Goal: Task Accomplishment & Management: Manage account settings

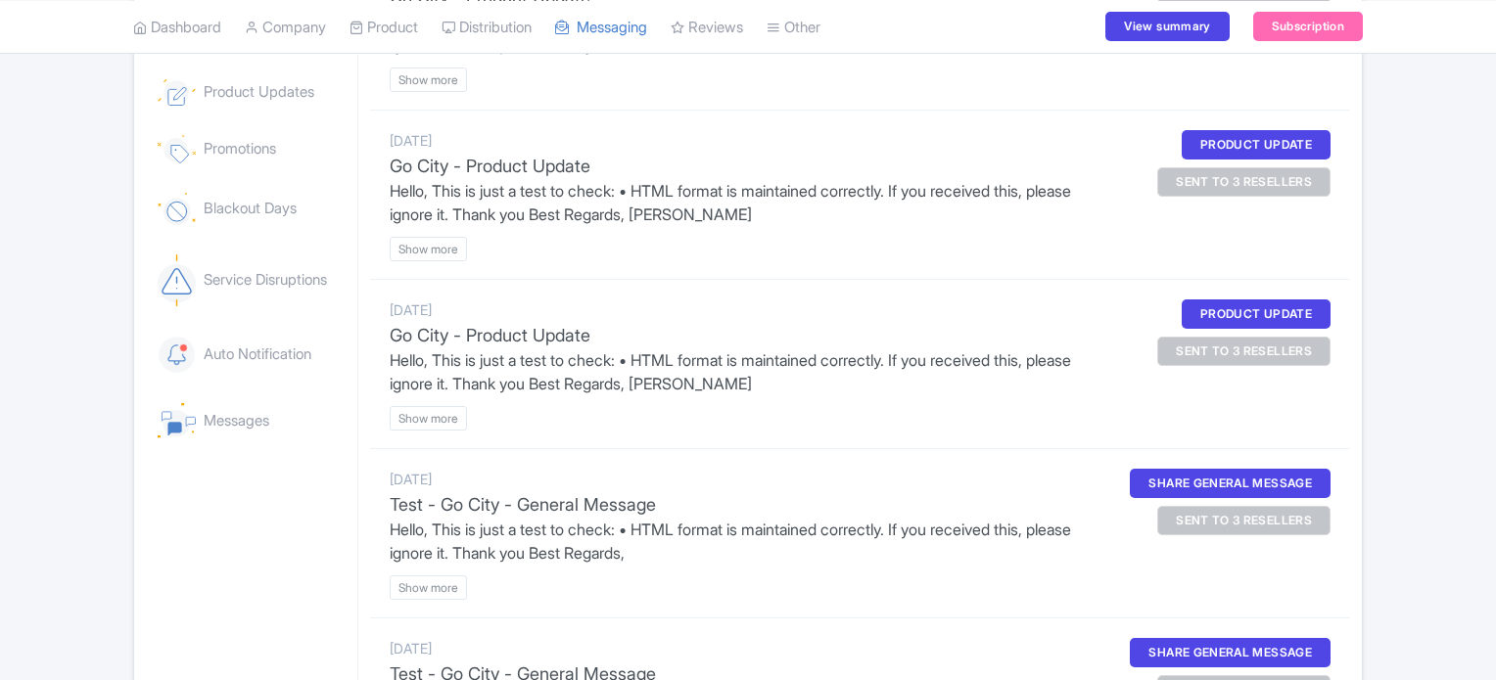
scroll to position [313, 0]
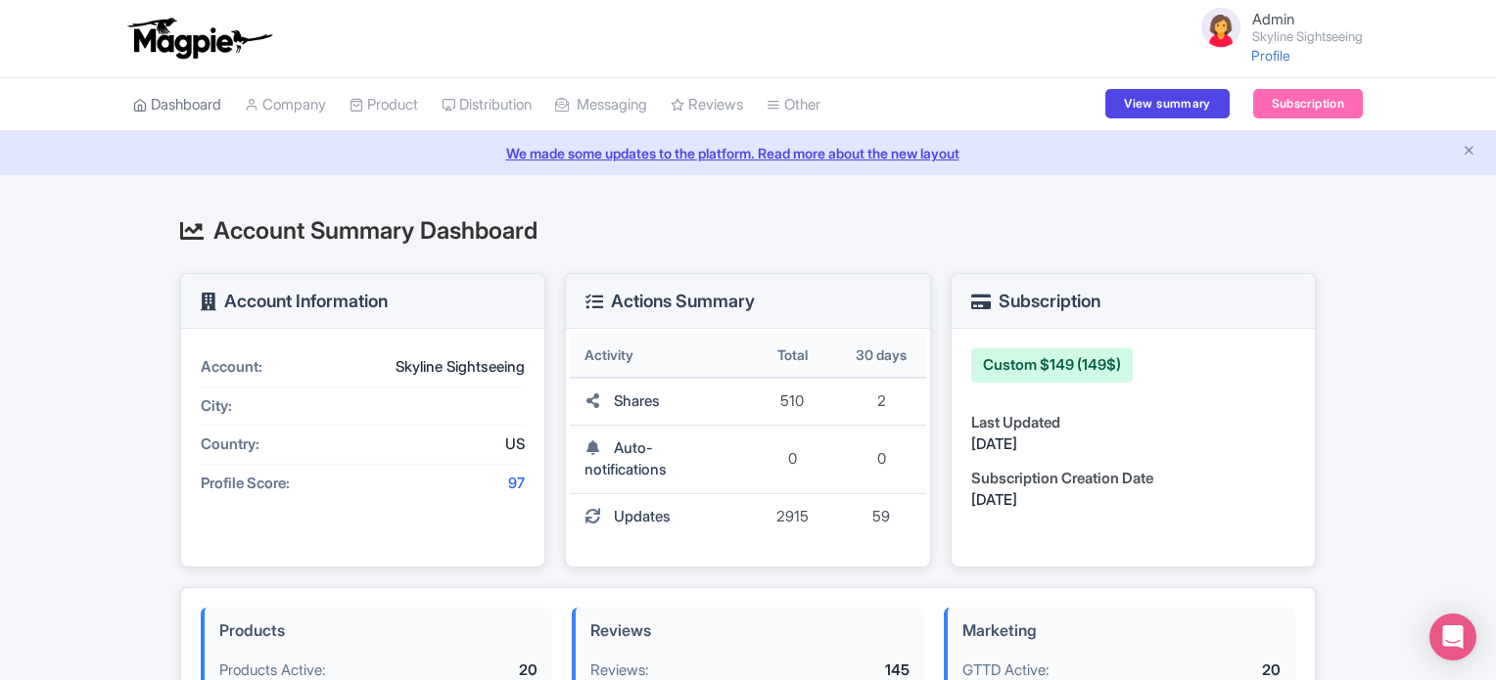
click at [179, 101] on link "Dashboard" at bounding box center [177, 105] width 88 height 54
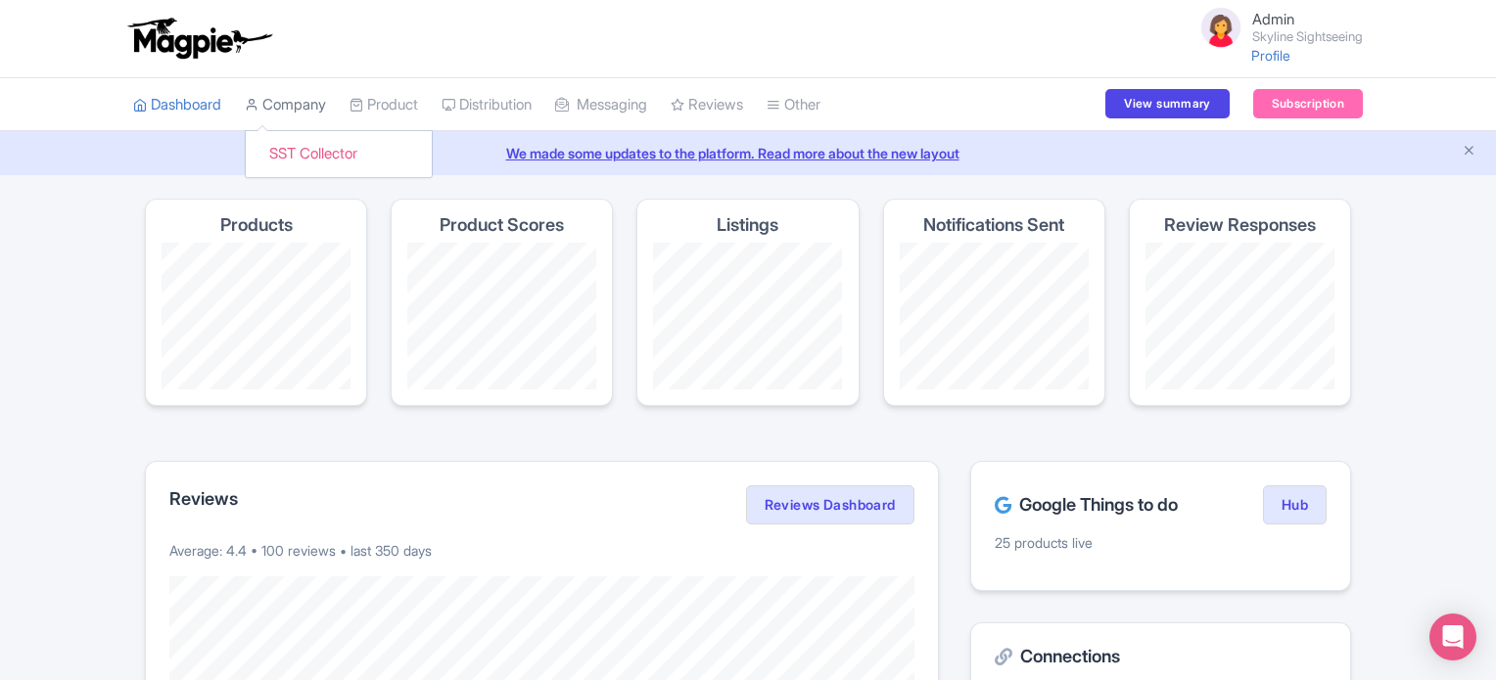
click at [279, 108] on link "Company" at bounding box center [285, 105] width 81 height 54
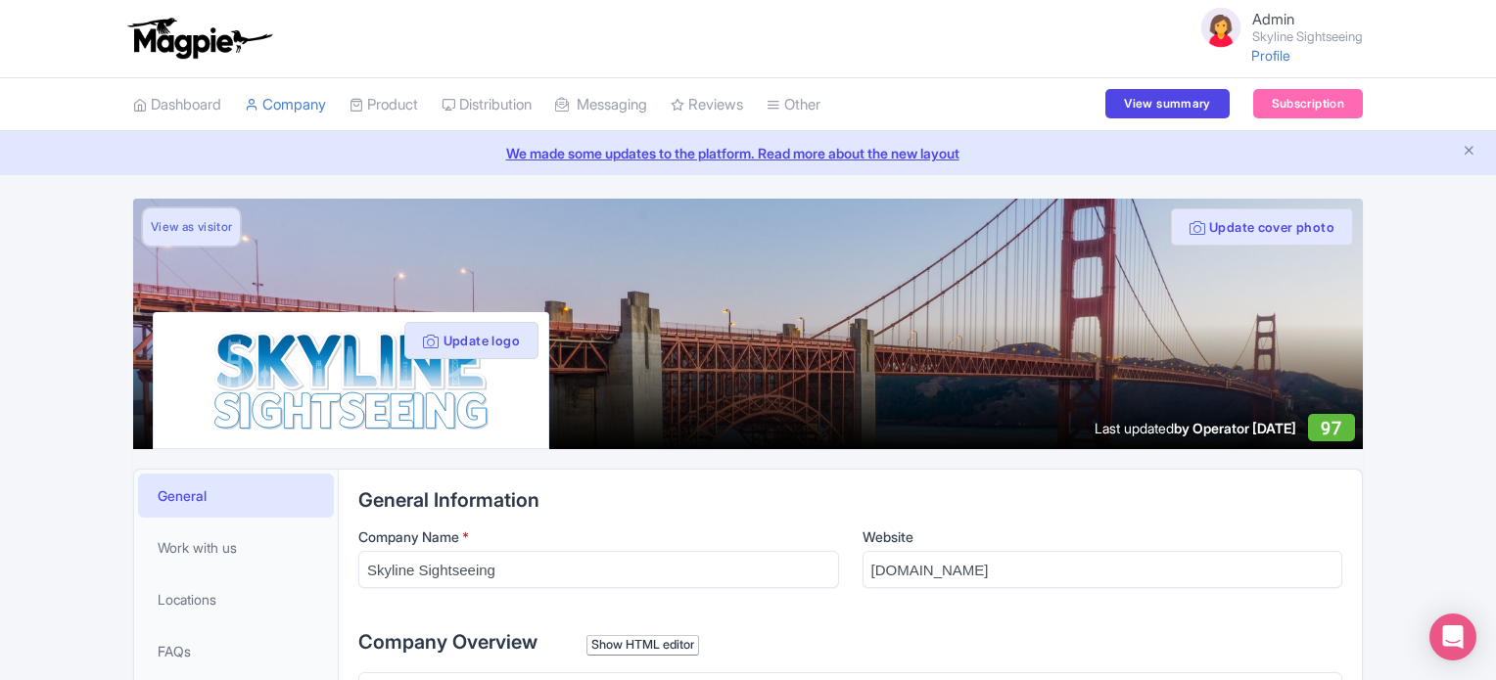
click at [193, 226] on link "View as visitor" at bounding box center [191, 227] width 97 height 37
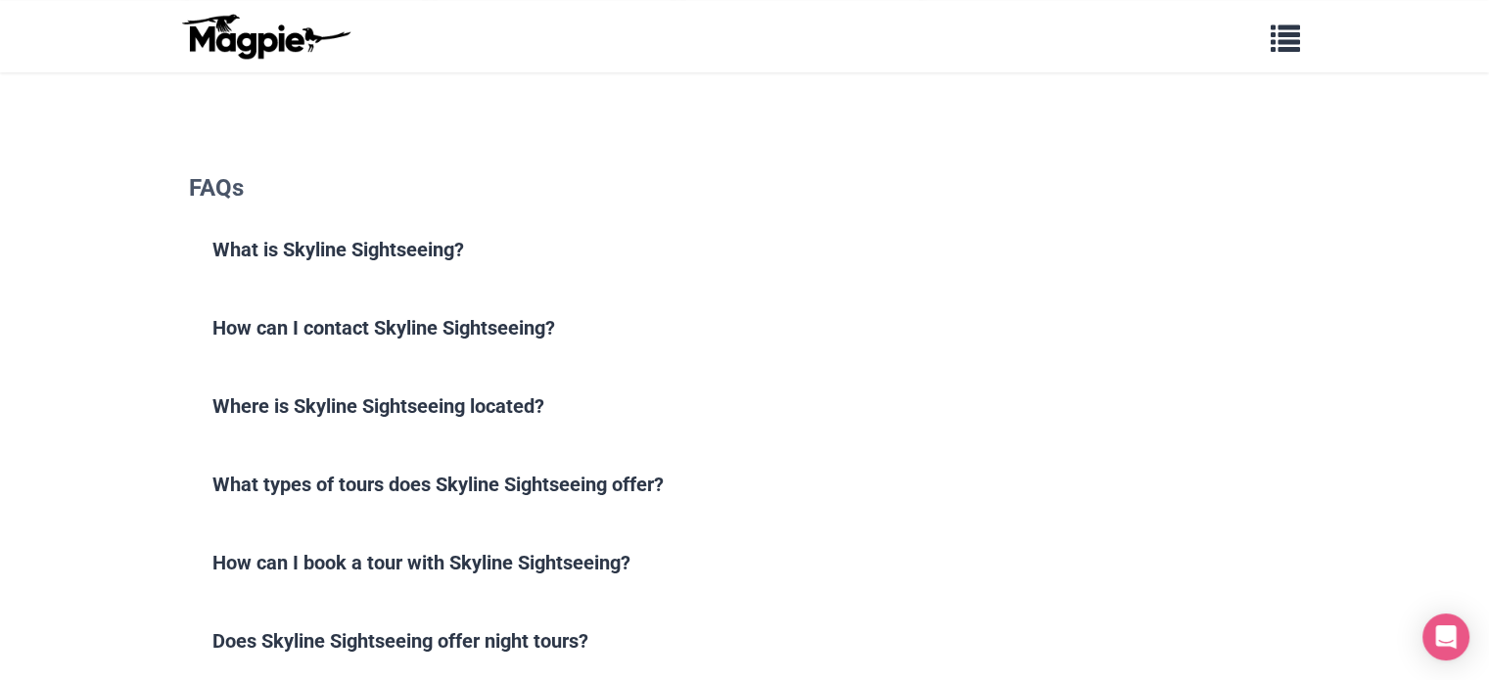
scroll to position [1841, 0]
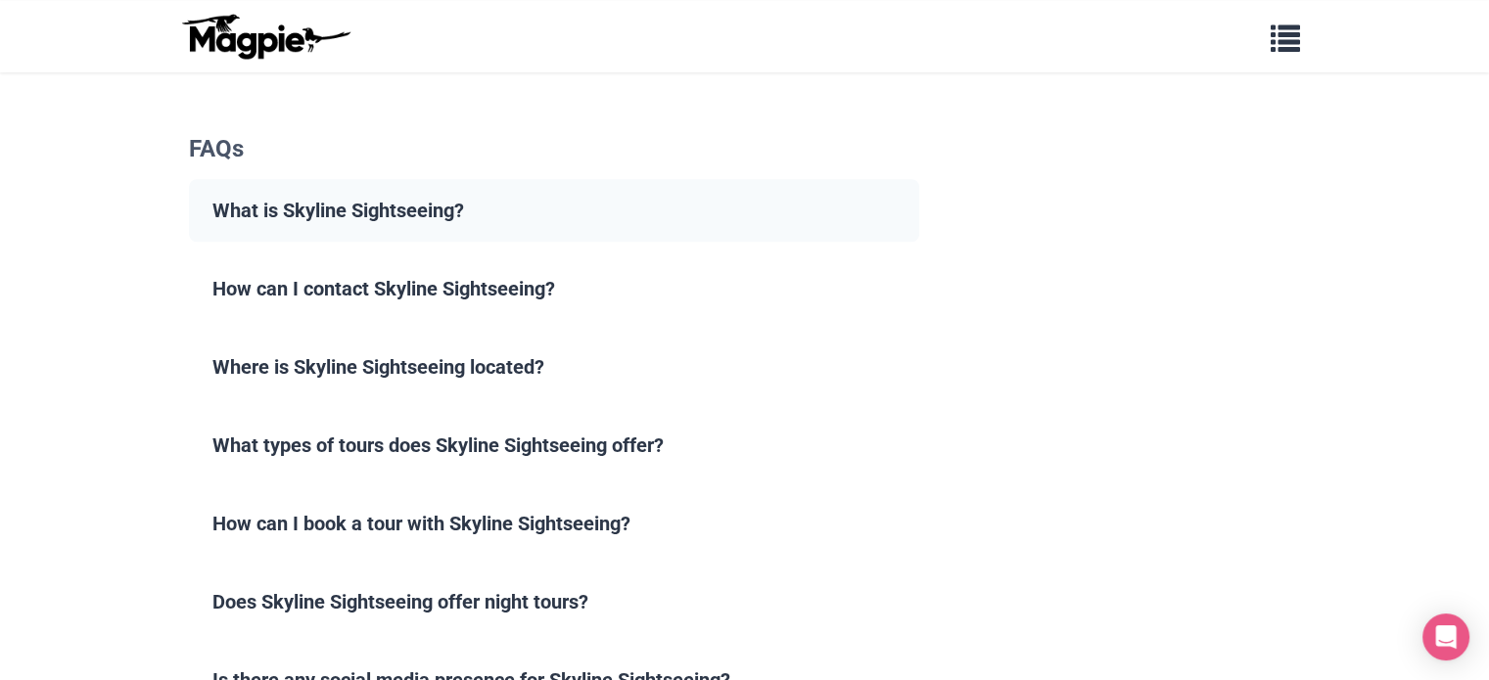
click at [195, 184] on summary "What is Skyline Sightseeing?" at bounding box center [554, 210] width 731 height 63
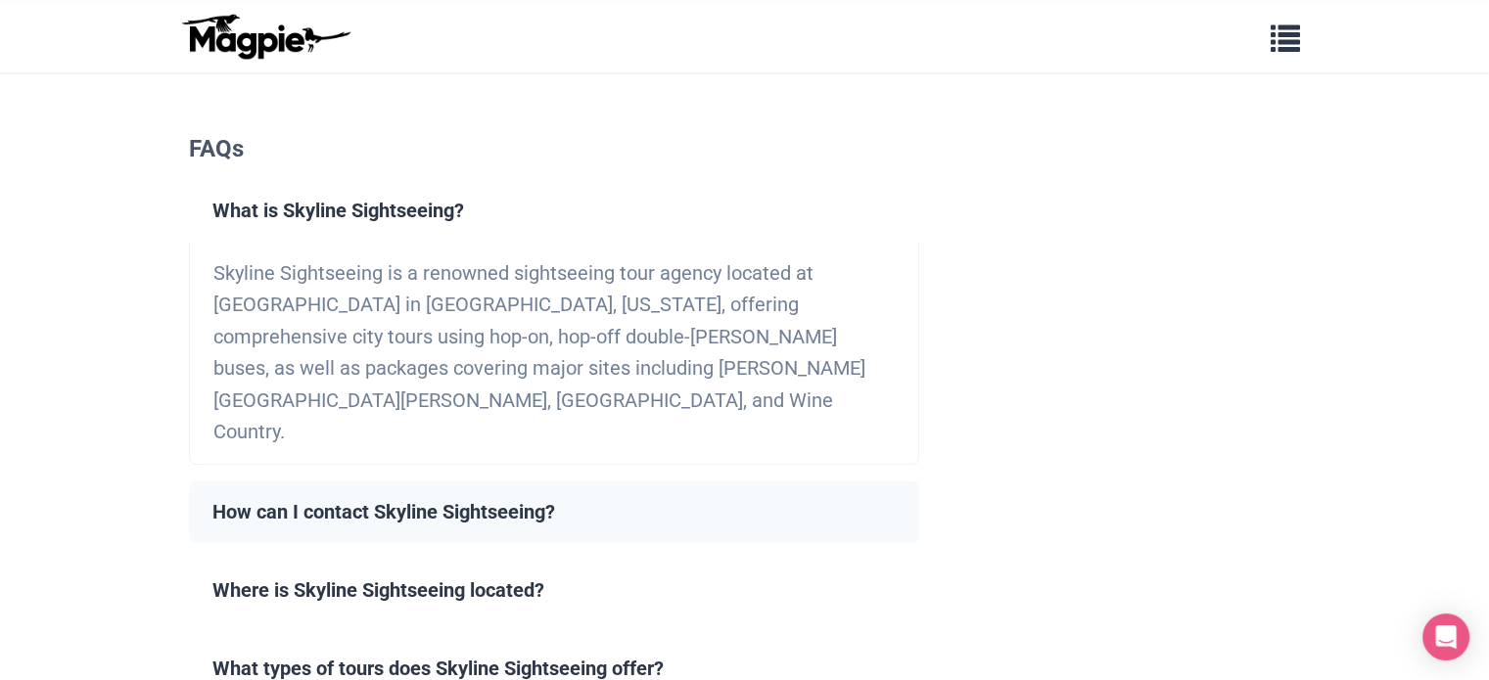
click at [206, 481] on summary "How can I contact Skyline Sightseeing?" at bounding box center [554, 512] width 731 height 63
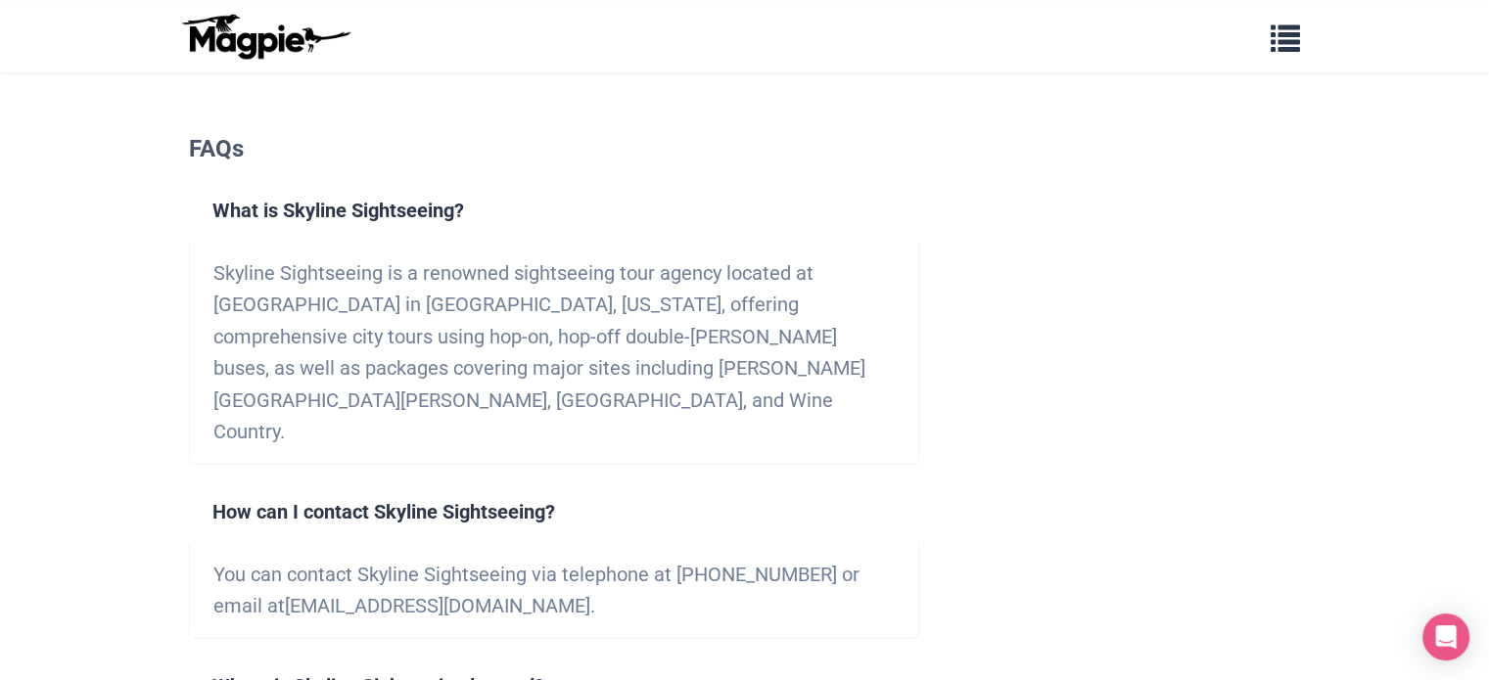
click at [114, 376] on body "Problems we solve Products Content Management and Distribution Magpie for Resel…" at bounding box center [744, 176] width 1489 height 4035
click at [1347, 393] on body "Problems we solve Products Content Management and Distribution Magpie for Resel…" at bounding box center [744, 176] width 1489 height 4035
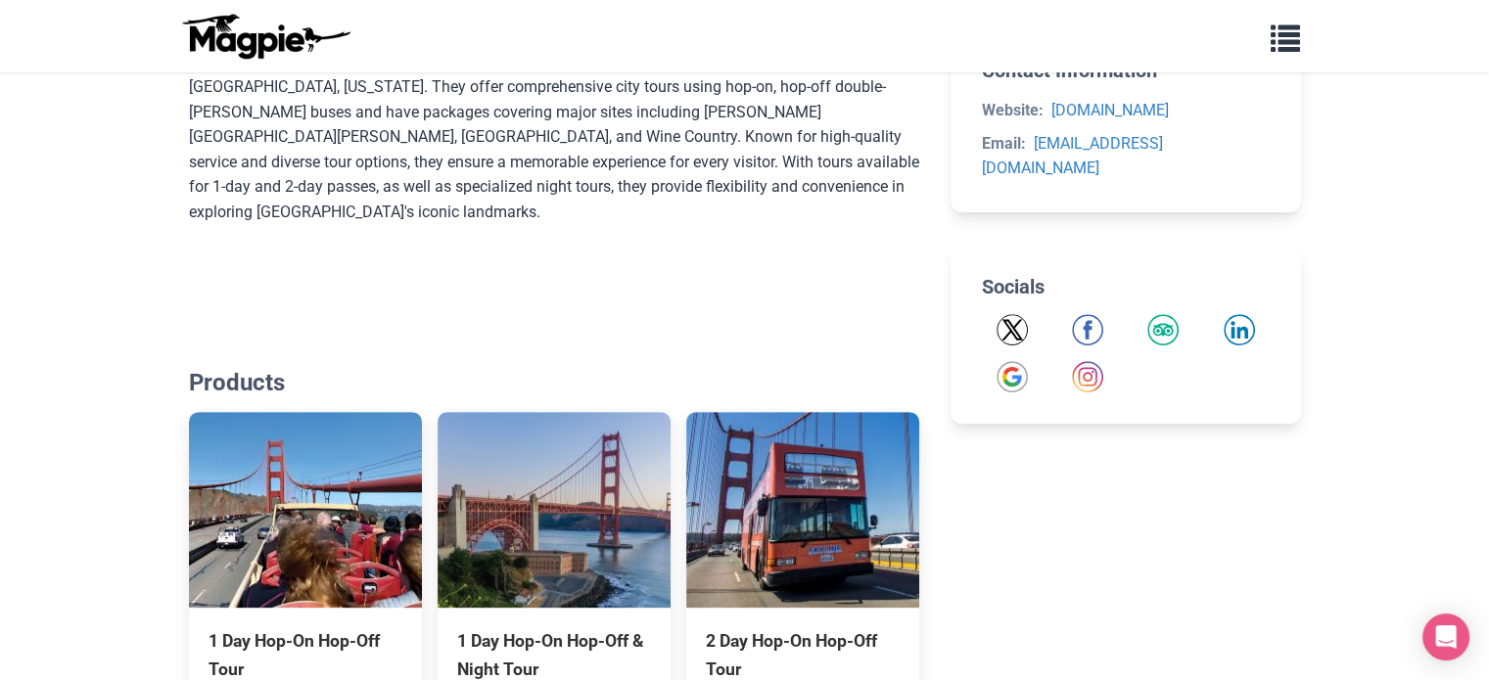
scroll to position [705, 0]
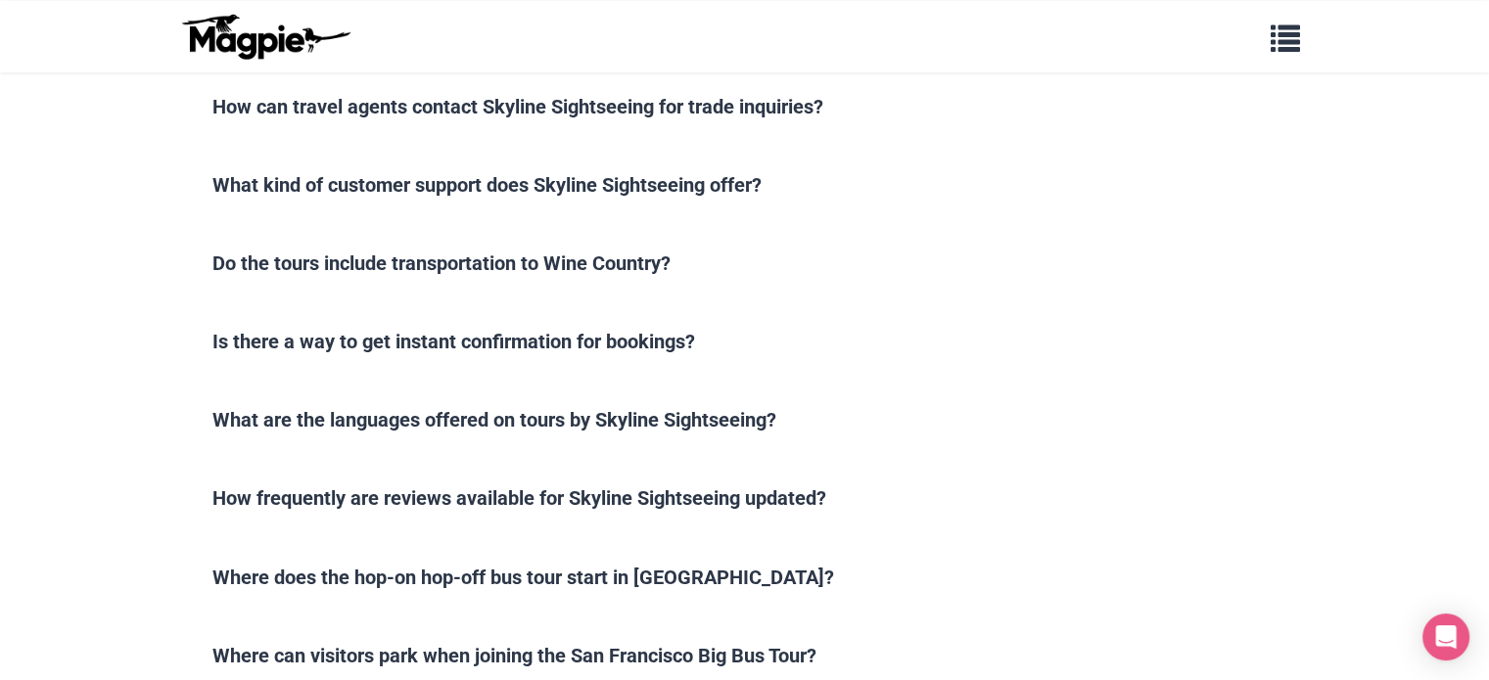
scroll to position [3264, 0]
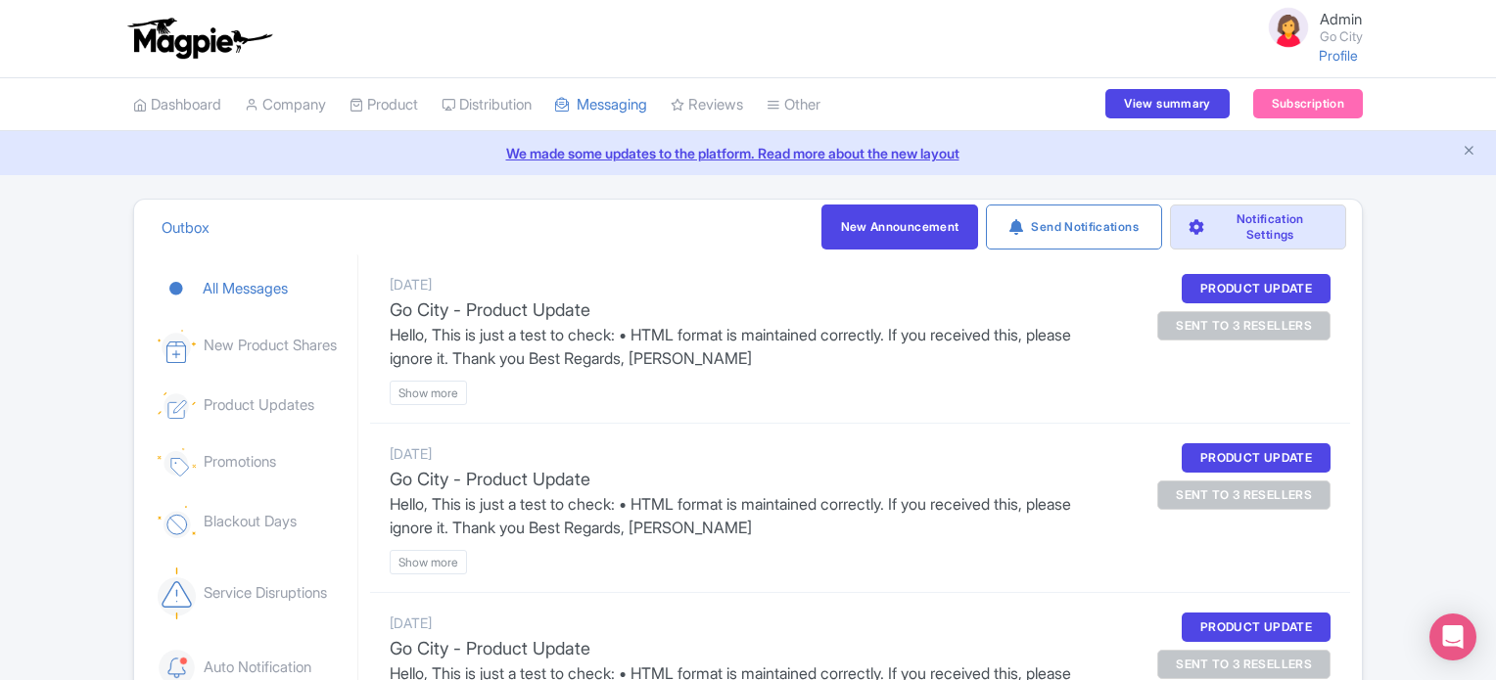
scroll to position [313, 0]
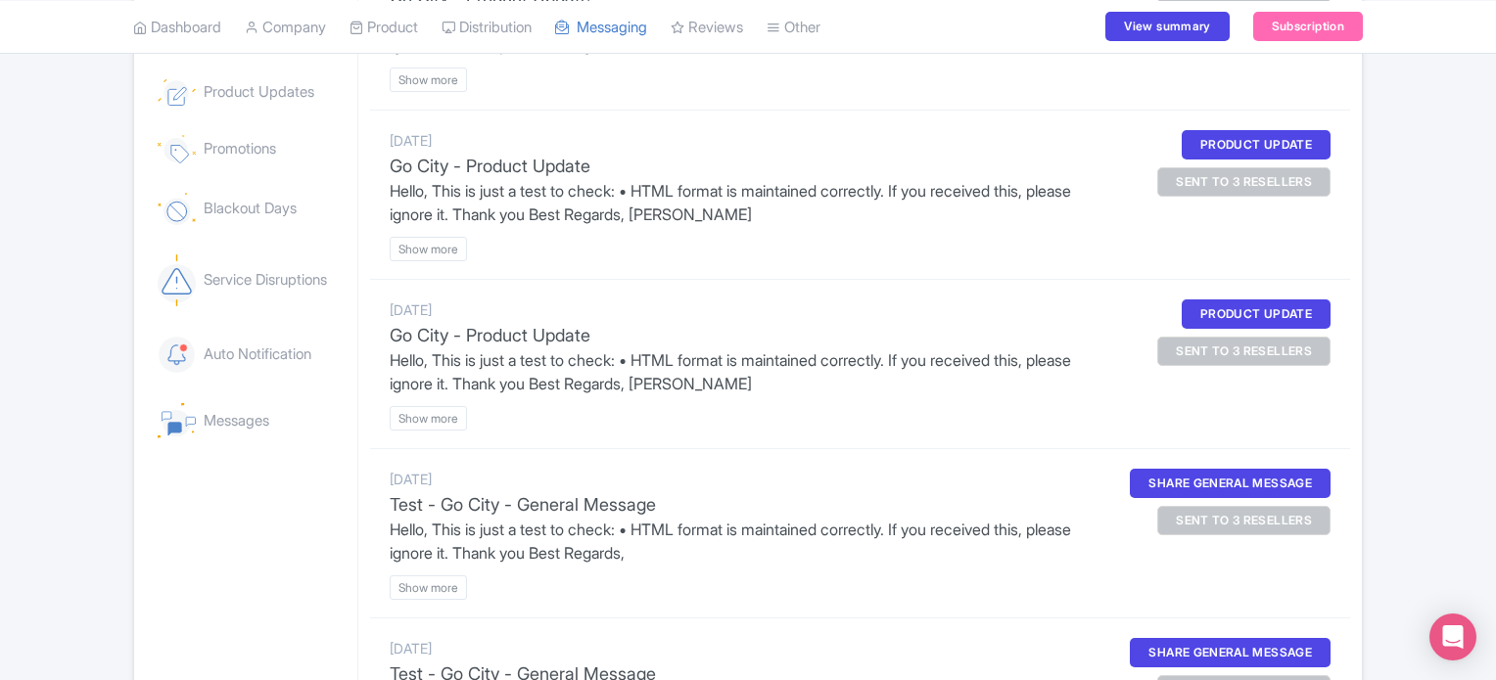
drag, startPoint x: 0, startPoint y: 0, endPoint x: 582, endPoint y: 118, distance: 593.5
click at [582, 118] on div "July 25, 2025 Go City - Product Update Hello, This is just a test to check: • H…" at bounding box center [860, 195] width 980 height 169
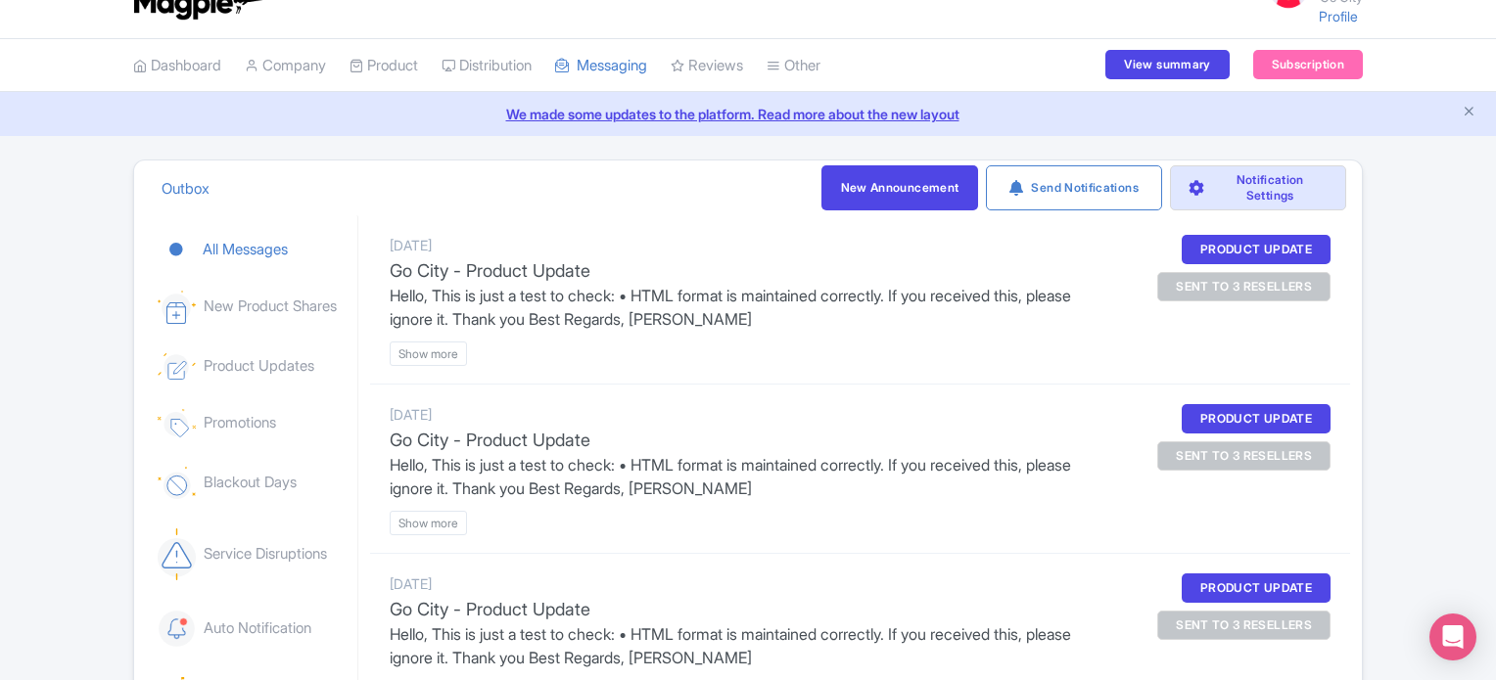
scroll to position [0, 0]
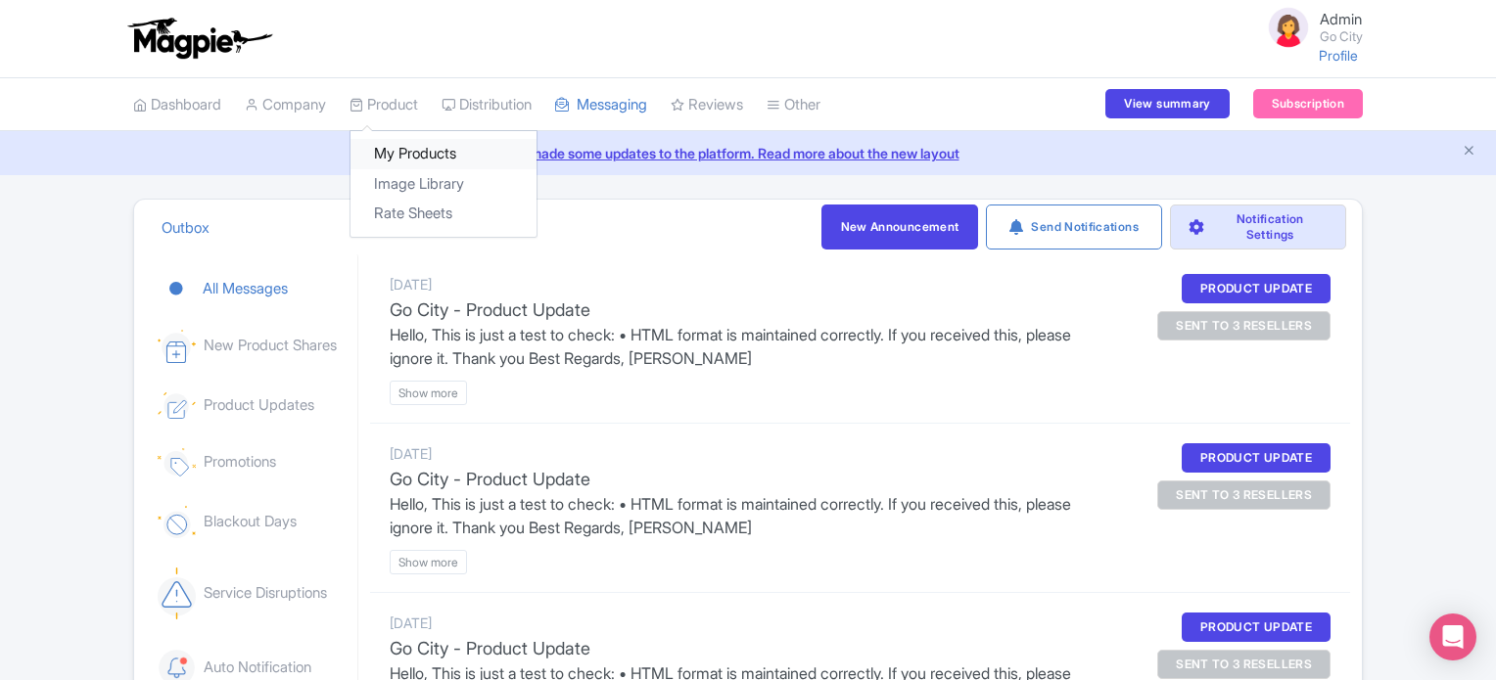
click at [401, 148] on link "My Products" at bounding box center [444, 154] width 186 height 30
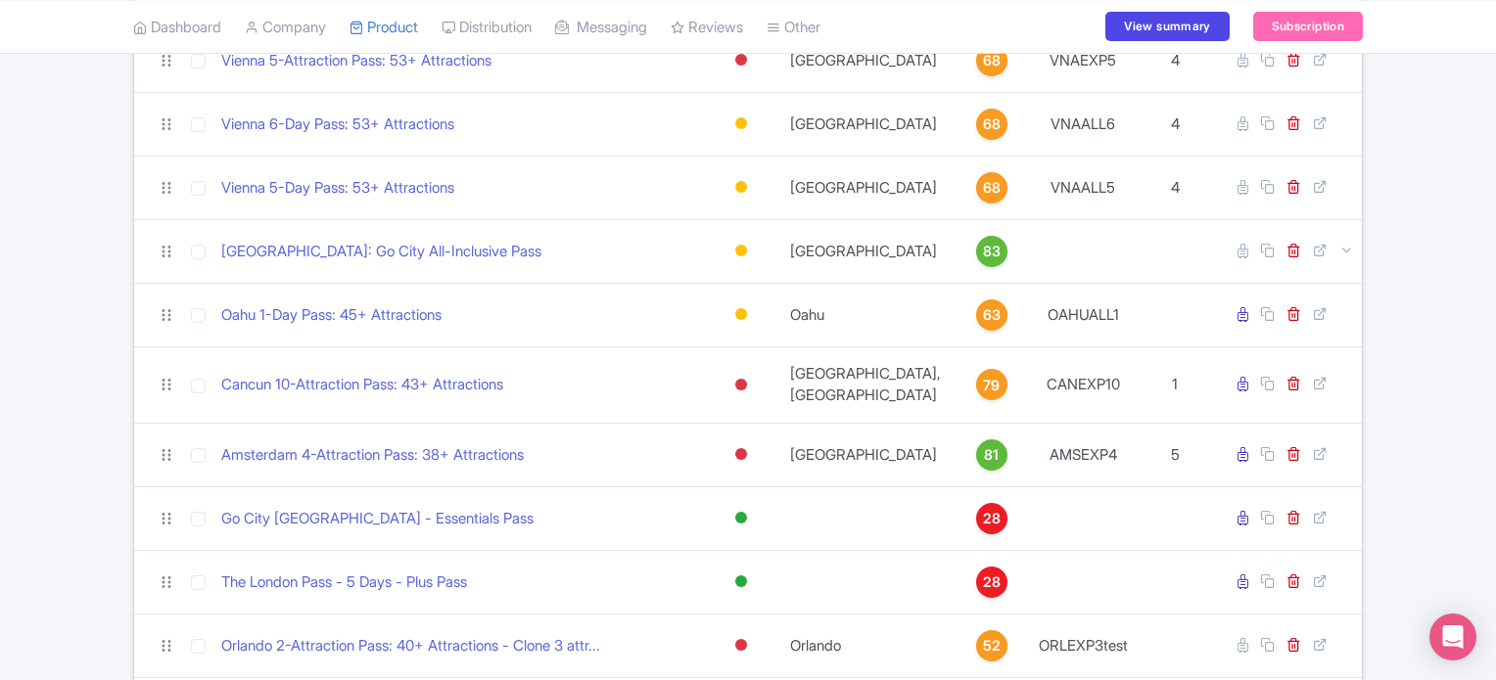
scroll to position [509, 0]
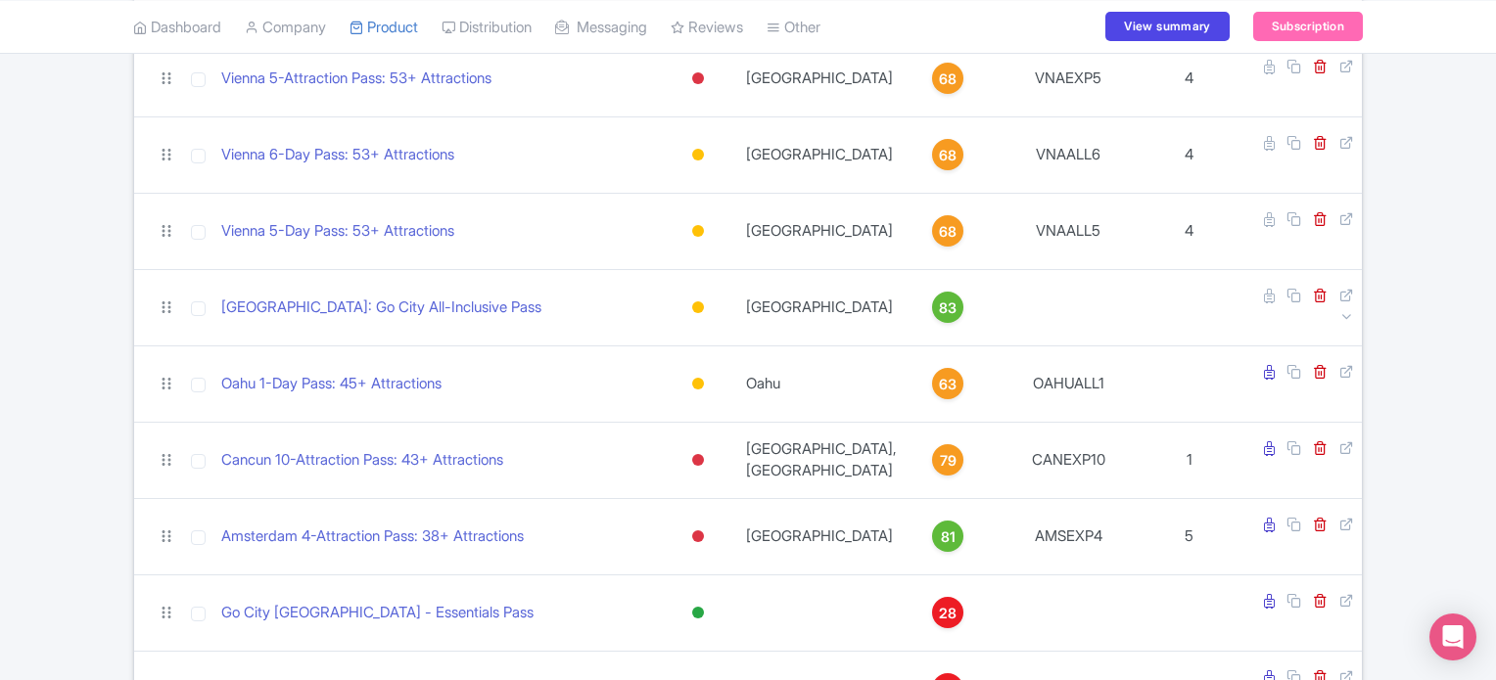
scroll to position [272, 0]
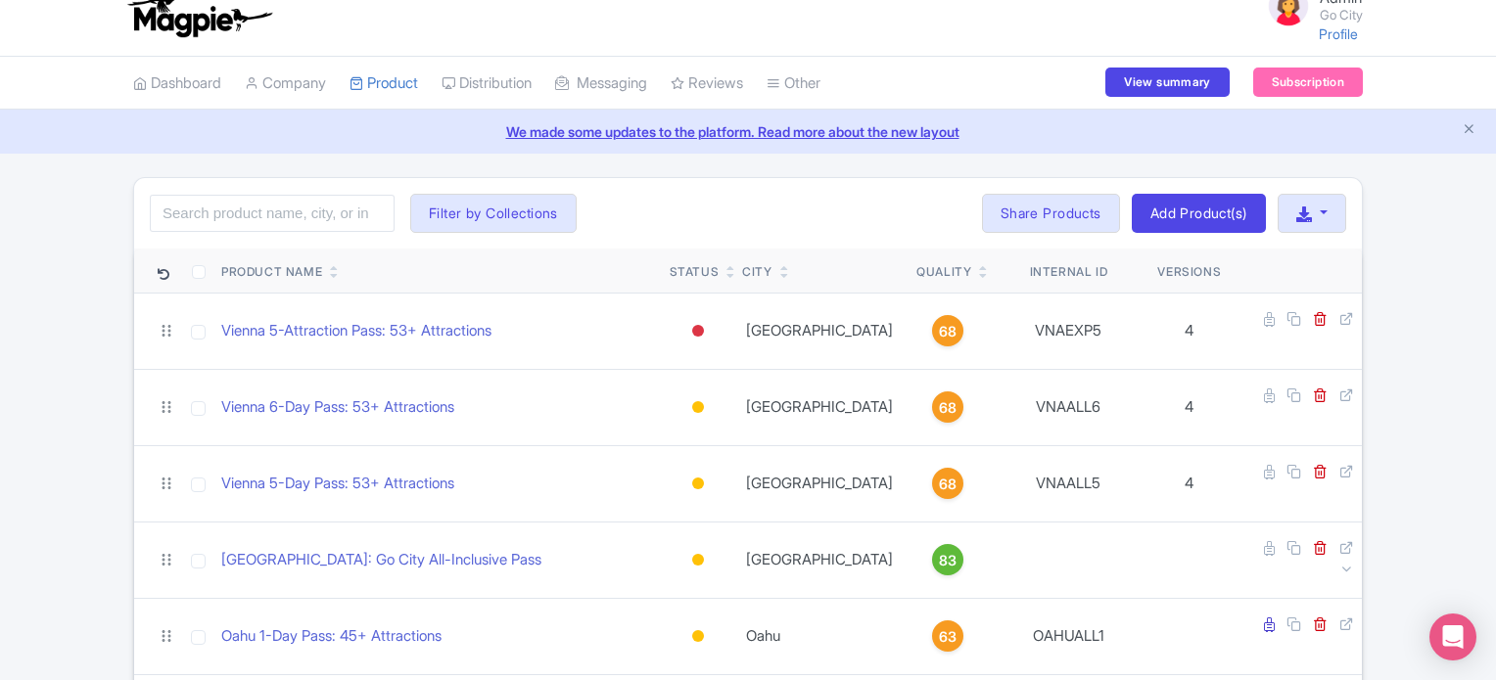
scroll to position [0, 0]
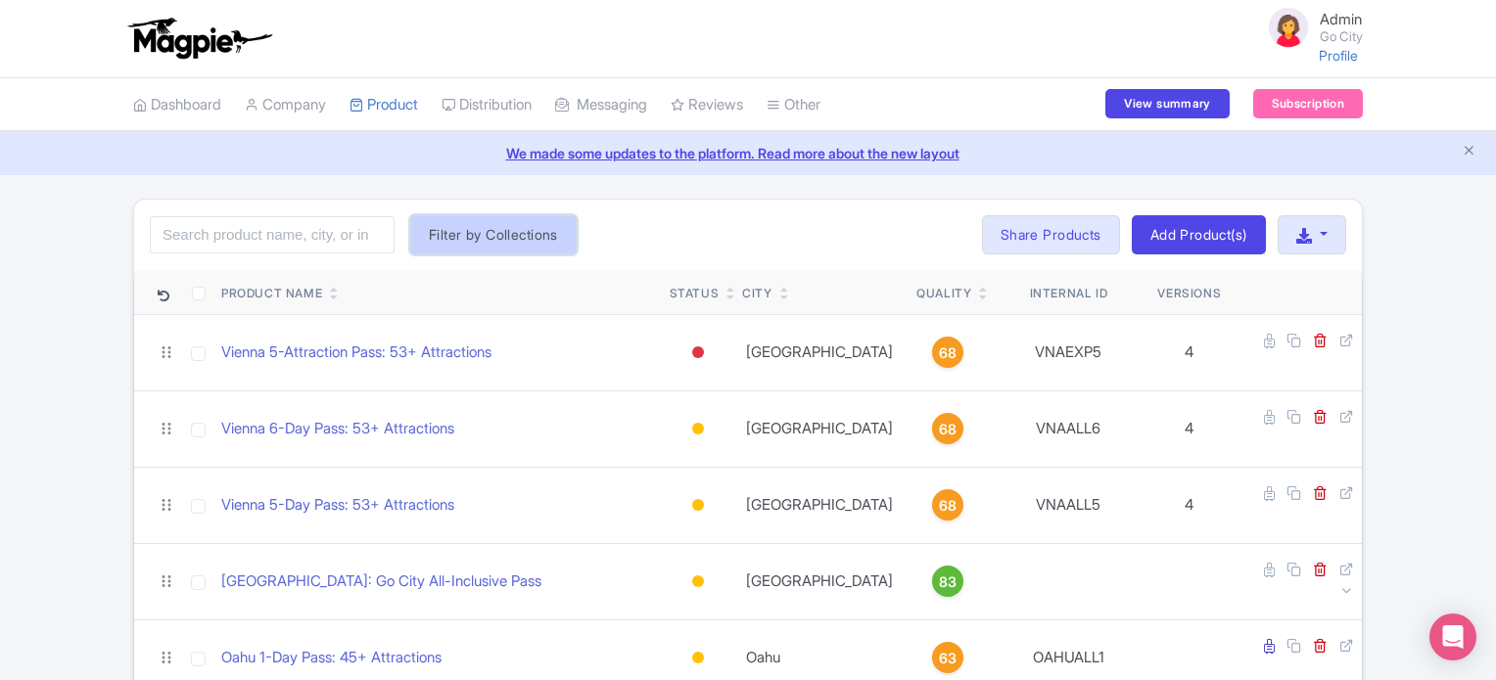
click at [472, 237] on button "Filter by Collections" at bounding box center [493, 234] width 166 height 39
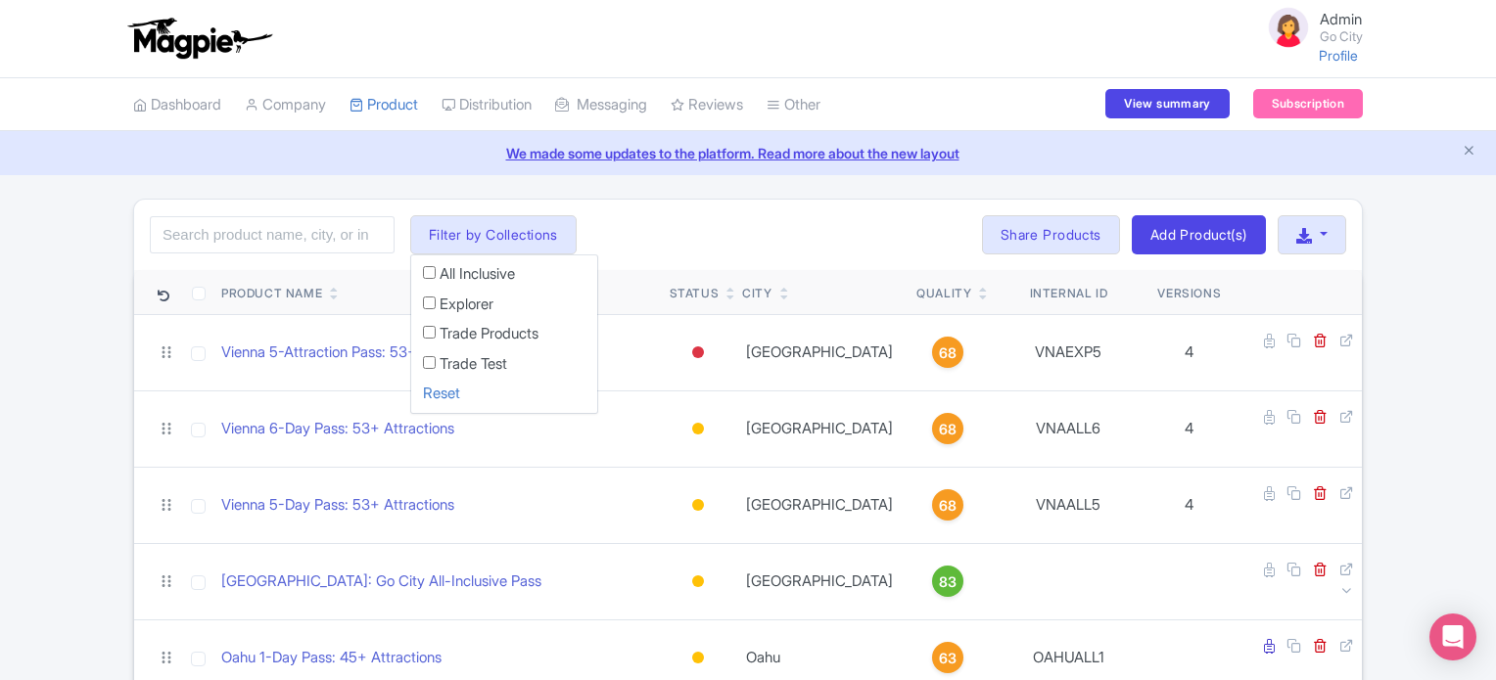
click at [430, 274] on input "All Inclusive" at bounding box center [429, 272] width 13 height 13
checkbox input "true"
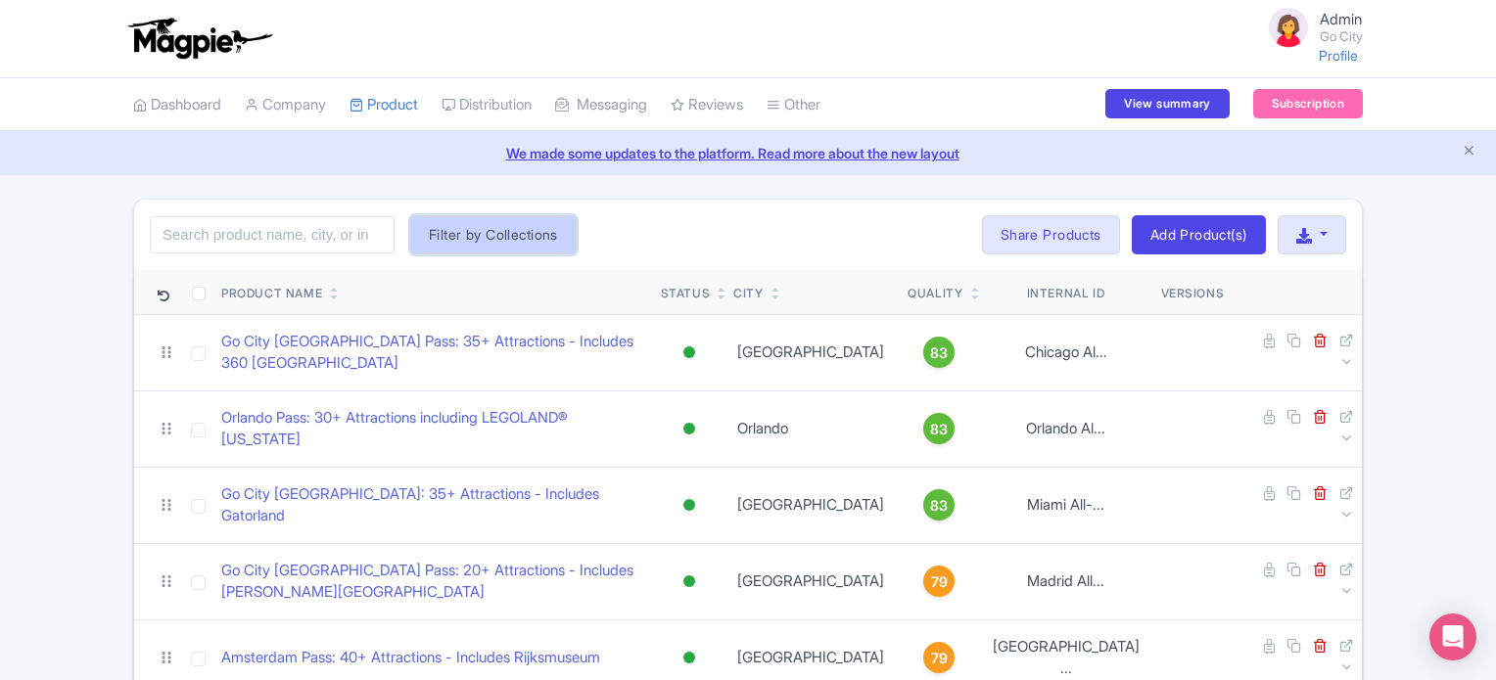
click at [555, 241] on button "Filter by Collections" at bounding box center [493, 234] width 166 height 39
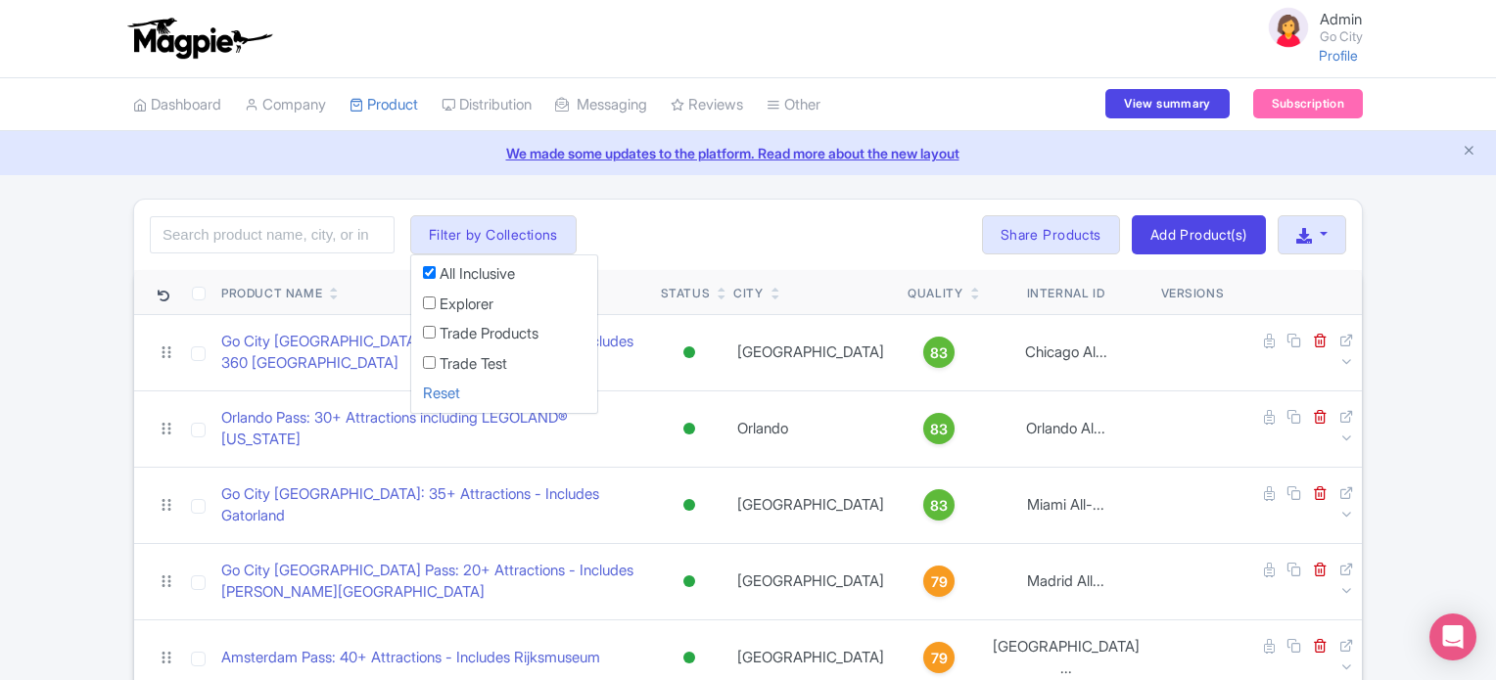
click at [427, 304] on input "Explorer" at bounding box center [429, 303] width 13 height 13
checkbox input "true"
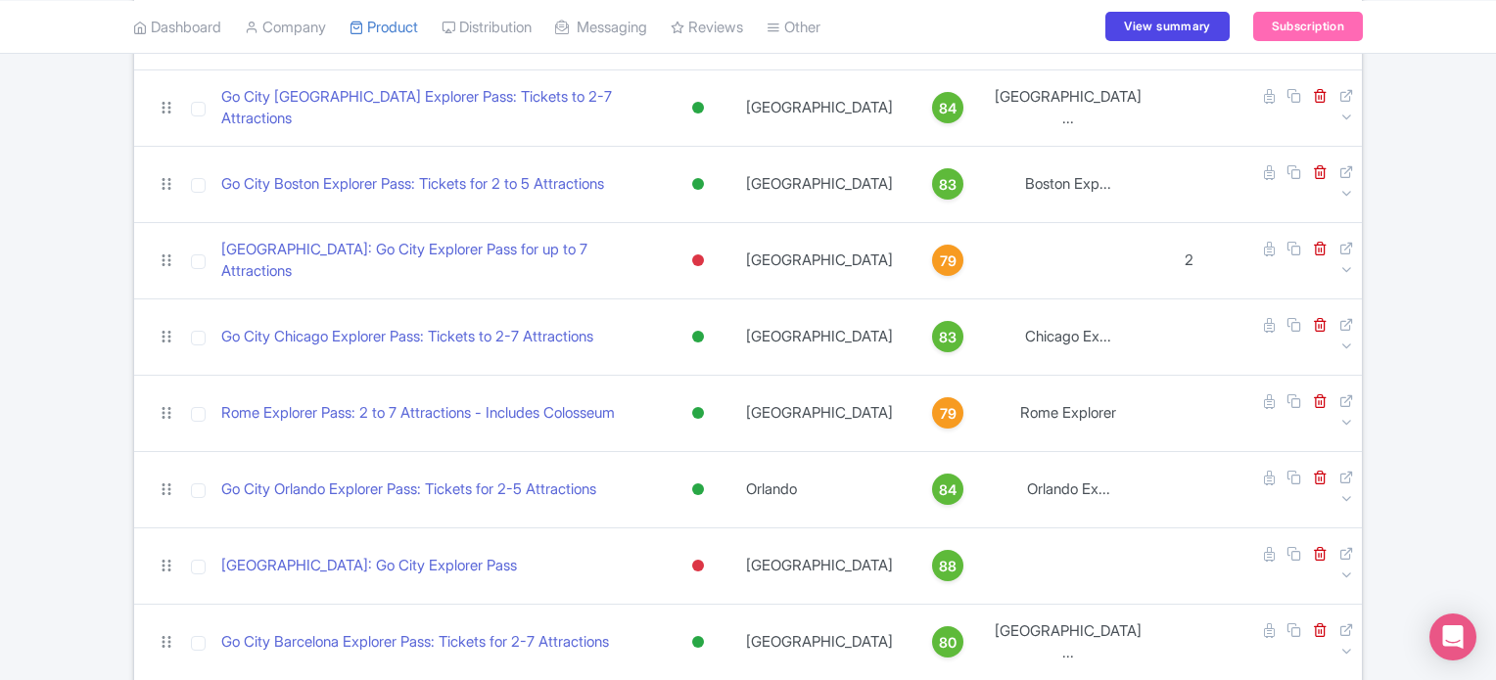
scroll to position [117, 0]
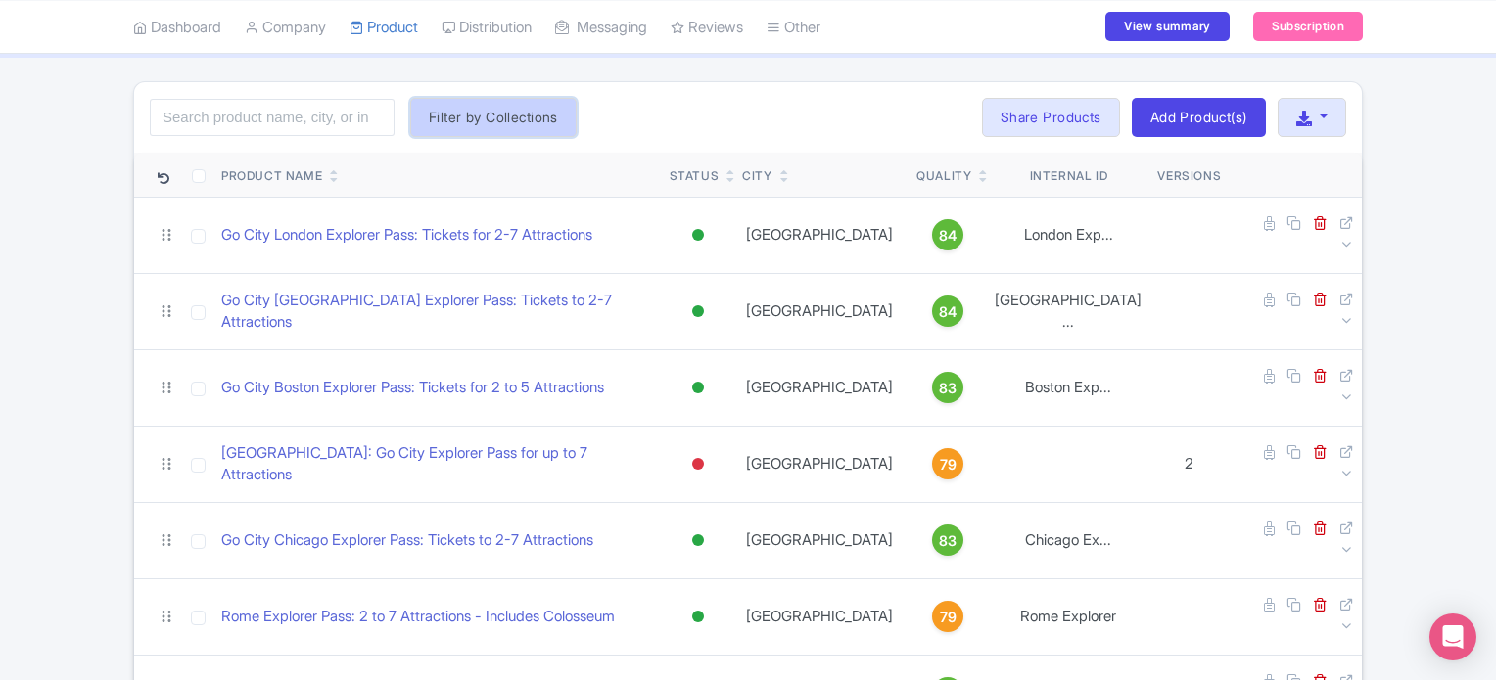
click at [460, 109] on button "Filter by Collections" at bounding box center [493, 117] width 166 height 39
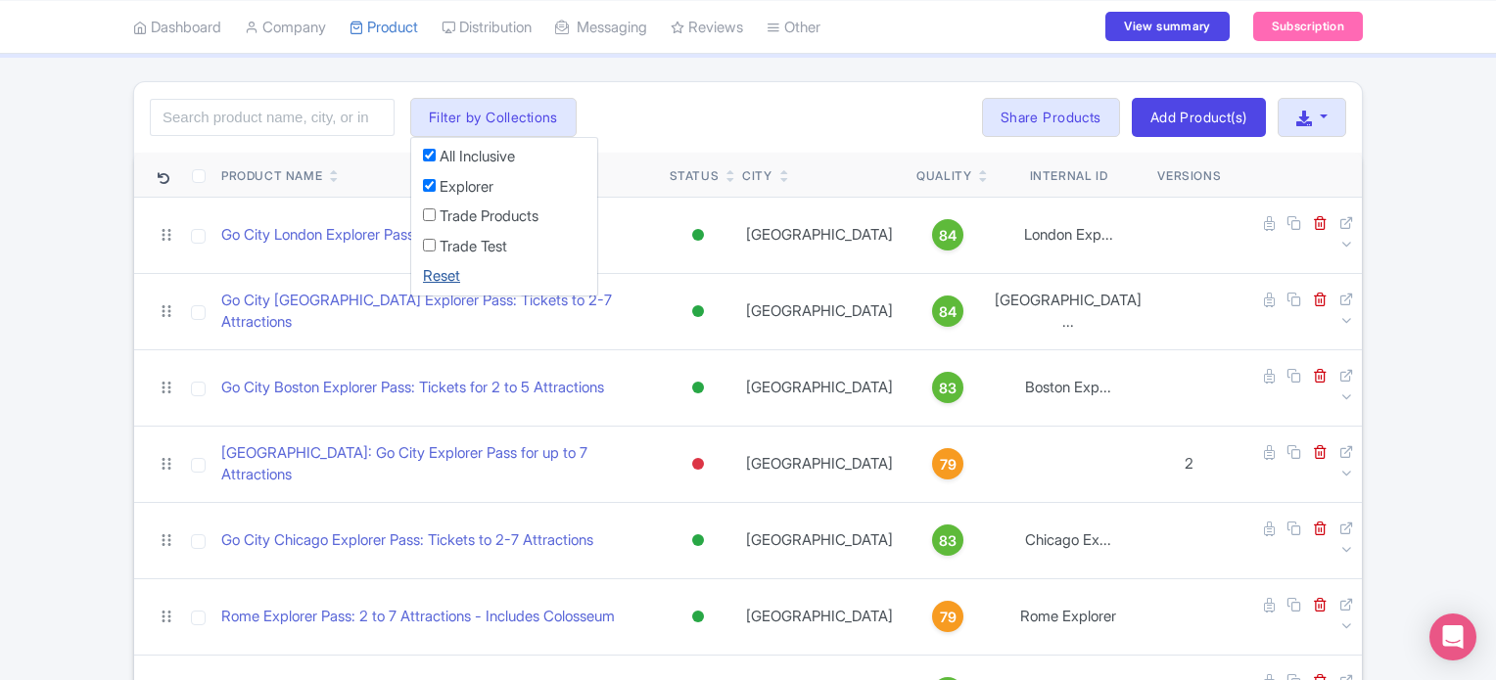
click at [439, 278] on link "Reset" at bounding box center [441, 275] width 37 height 19
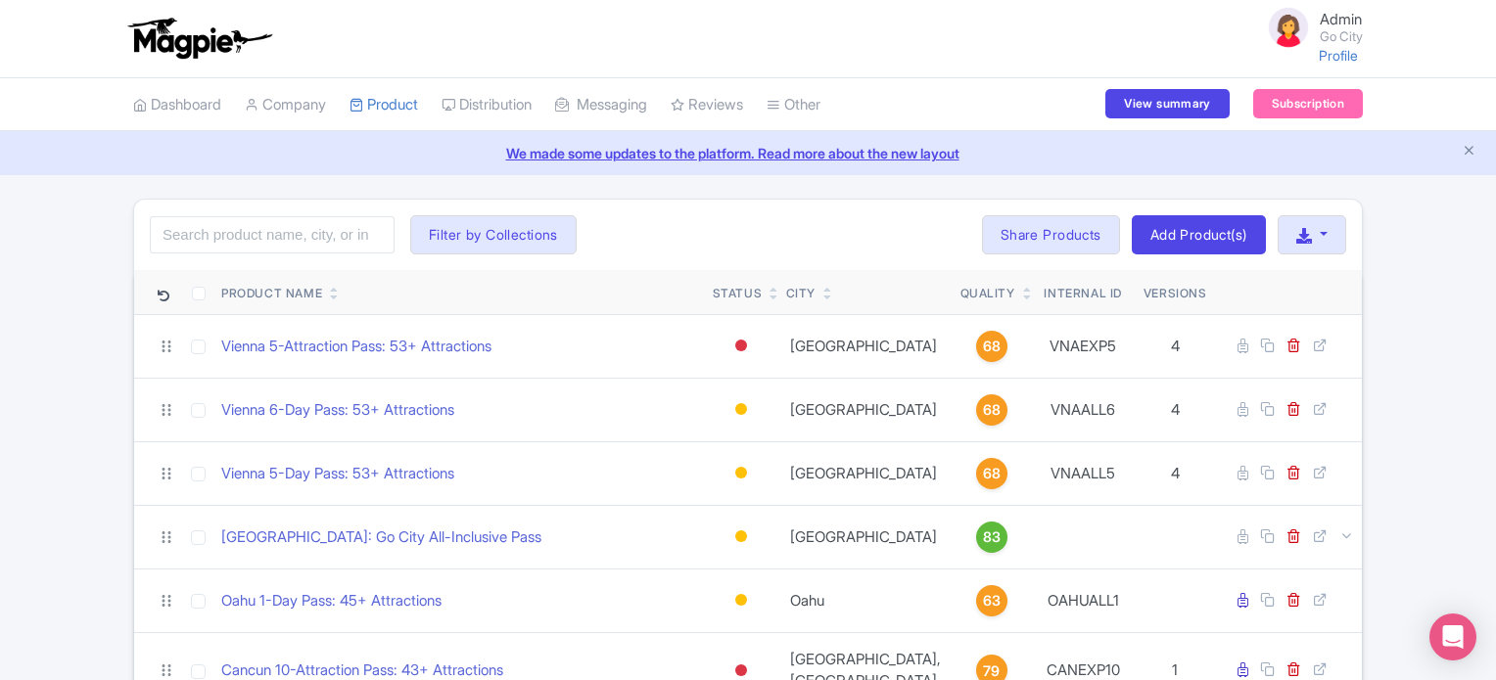
click at [773, 300] on icon at bounding box center [774, 298] width 9 height 12
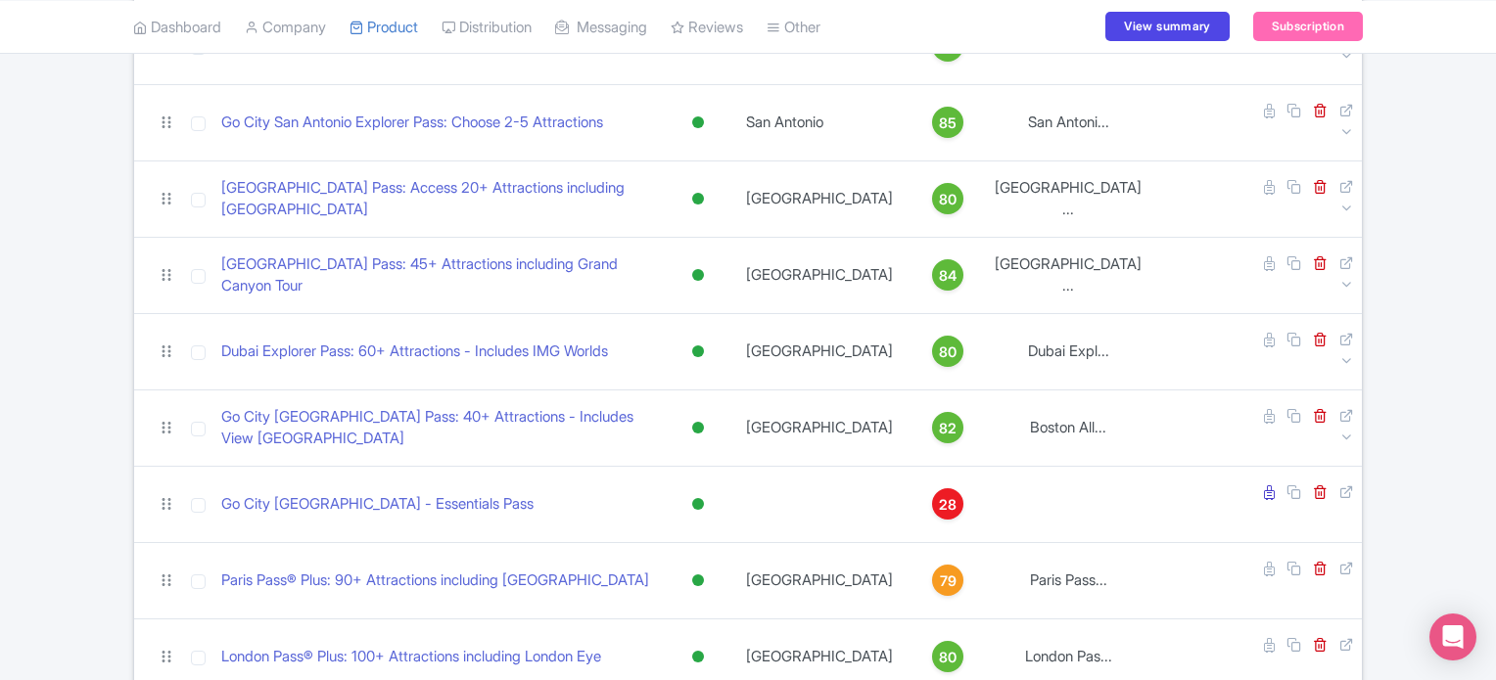
scroll to position [2179, 0]
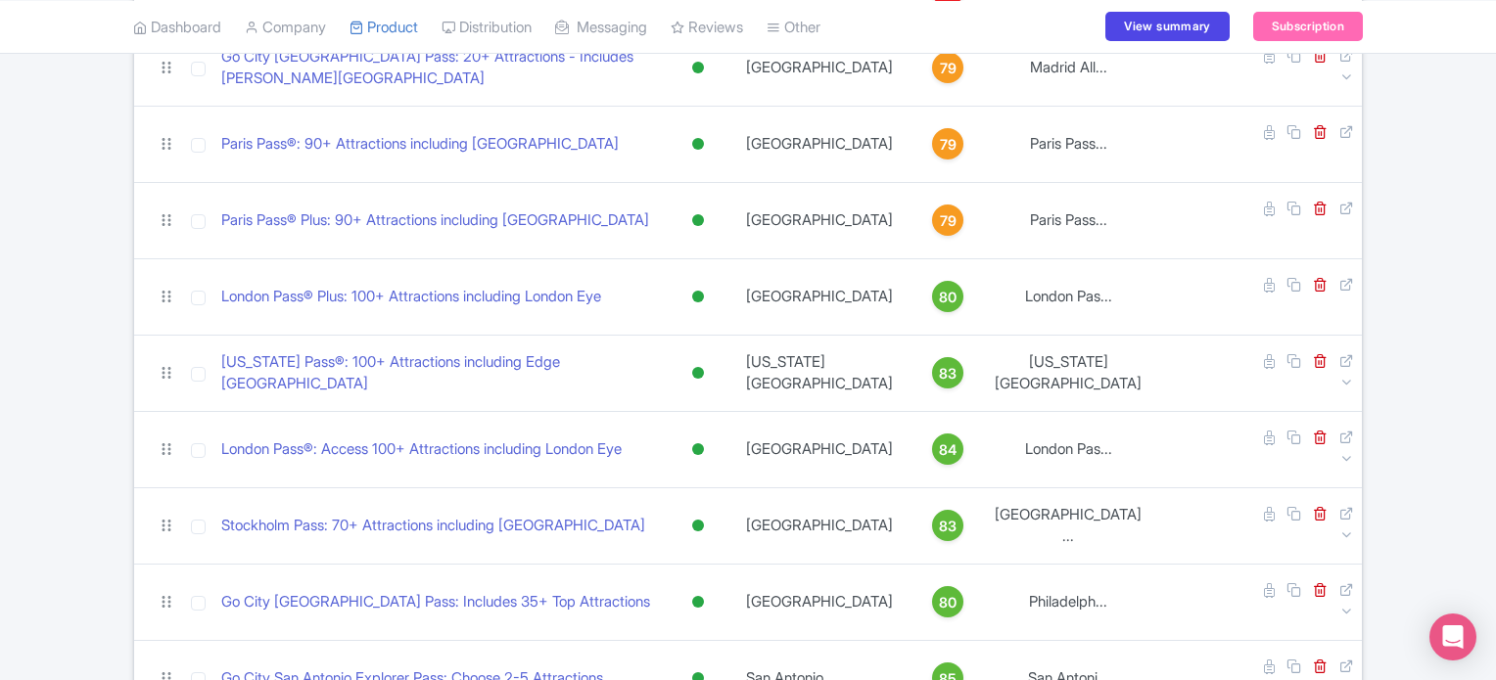
scroll to position [0, 0]
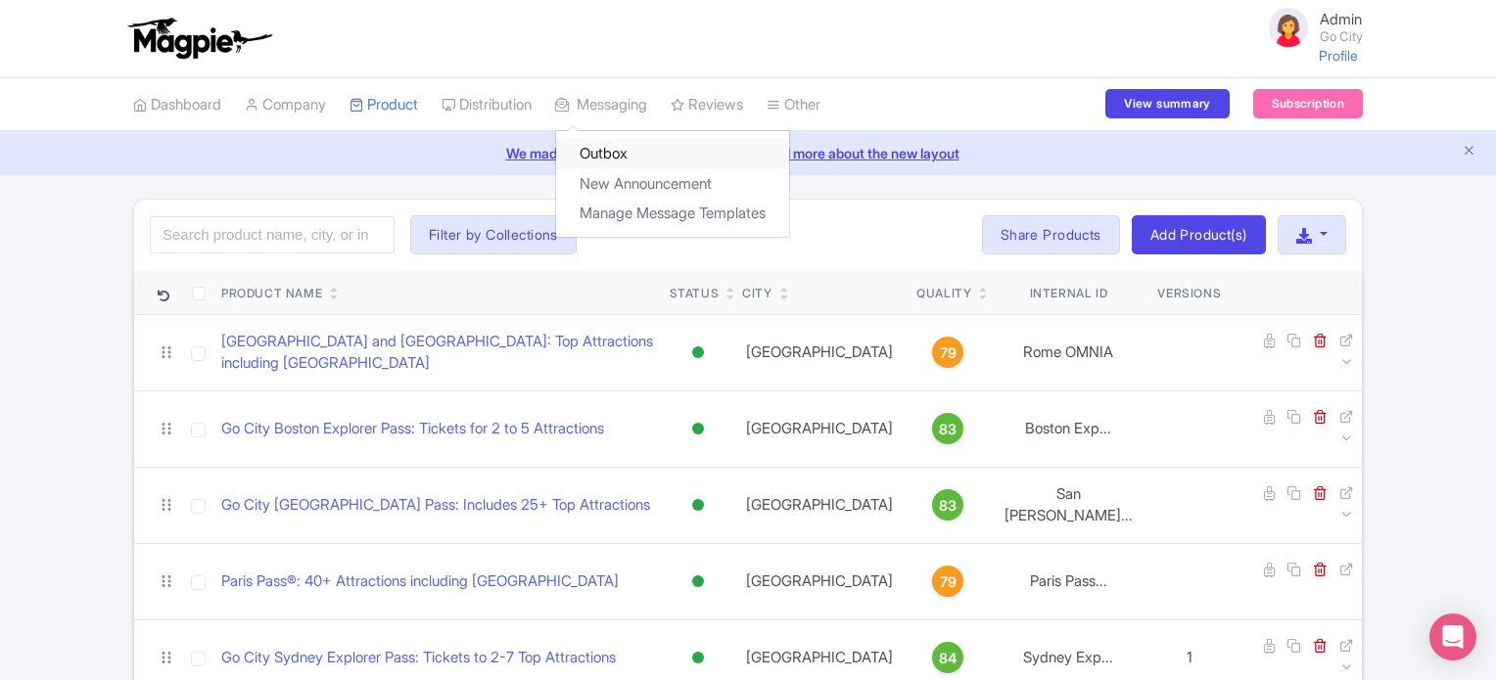
click at [619, 156] on link "Outbox" at bounding box center [672, 154] width 233 height 30
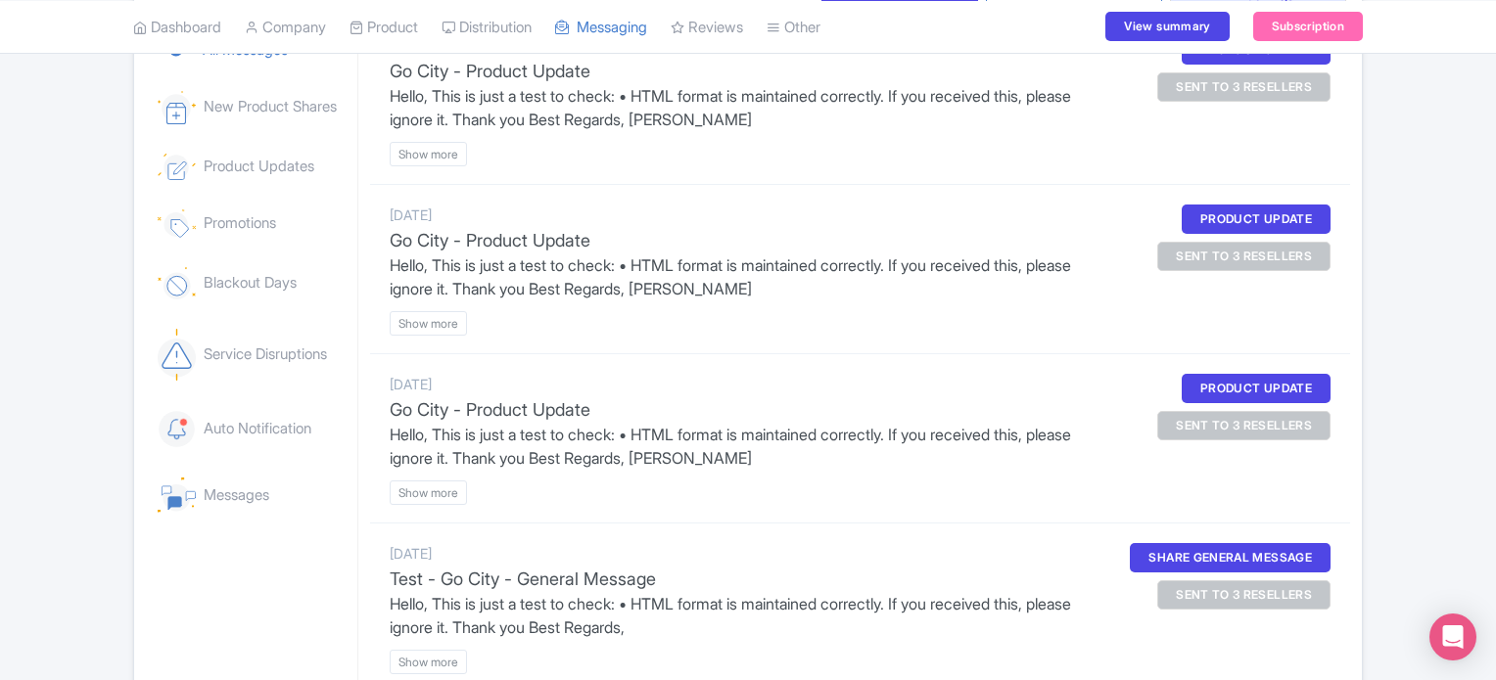
scroll to position [274, 0]
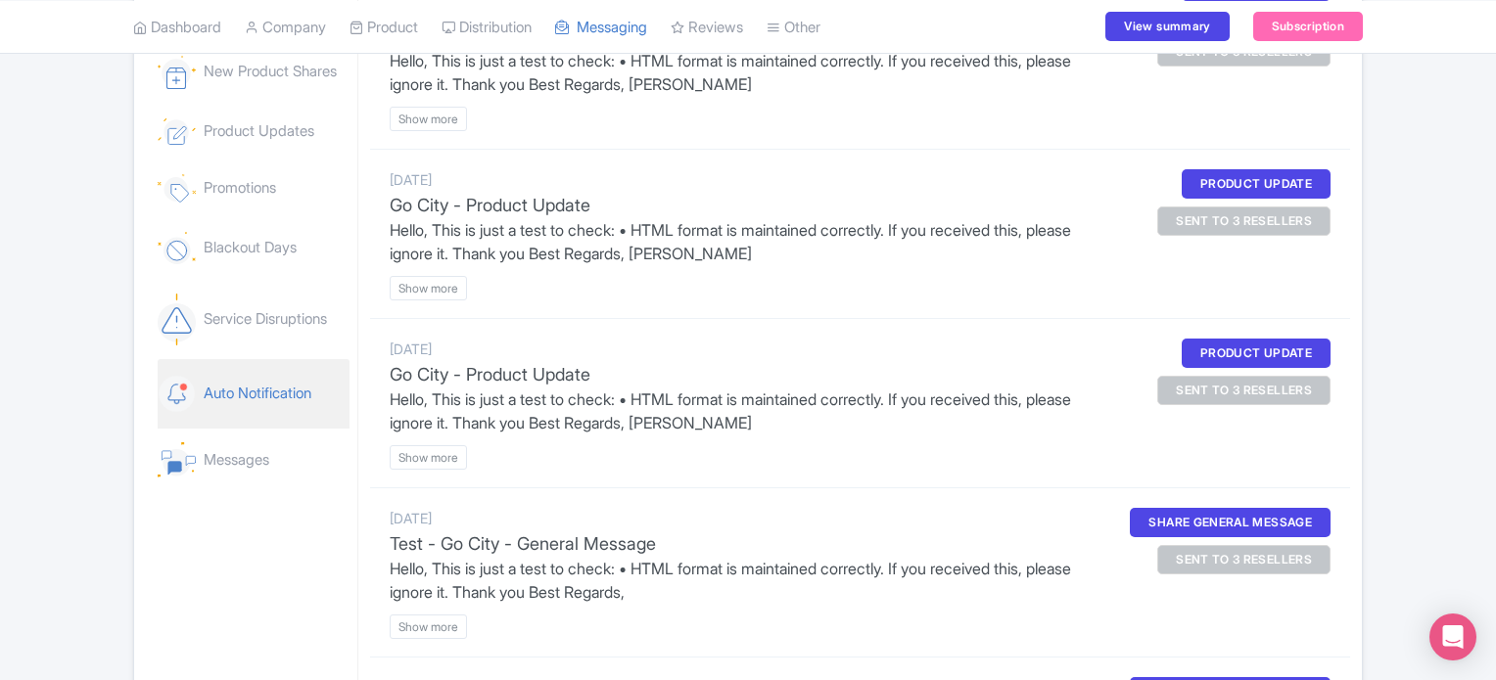
click at [231, 396] on link "Auto Notification" at bounding box center [254, 394] width 192 height 70
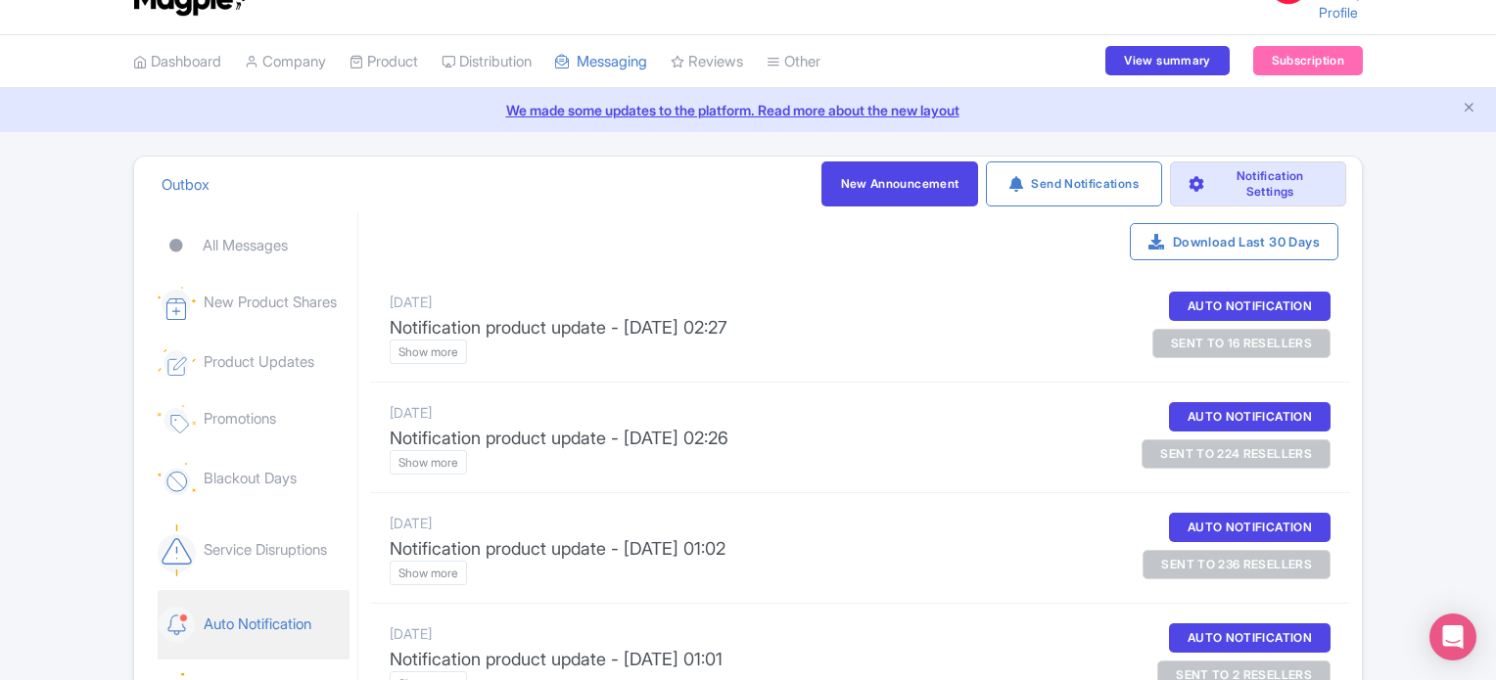
scroll to position [39, 0]
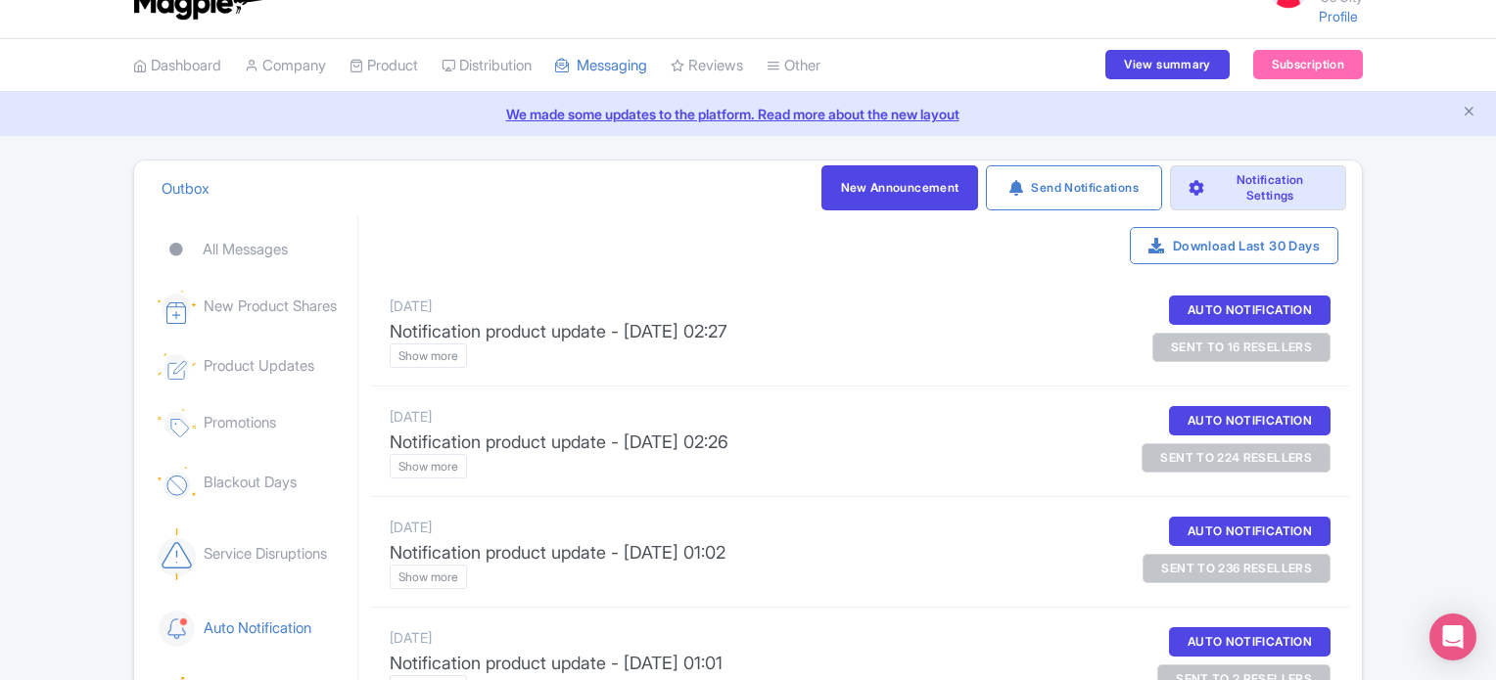
click at [1214, 348] on div "sent to 16 resellers" at bounding box center [1241, 347] width 178 height 29
click at [459, 358] on btn "Show more" at bounding box center [428, 356] width 77 height 24
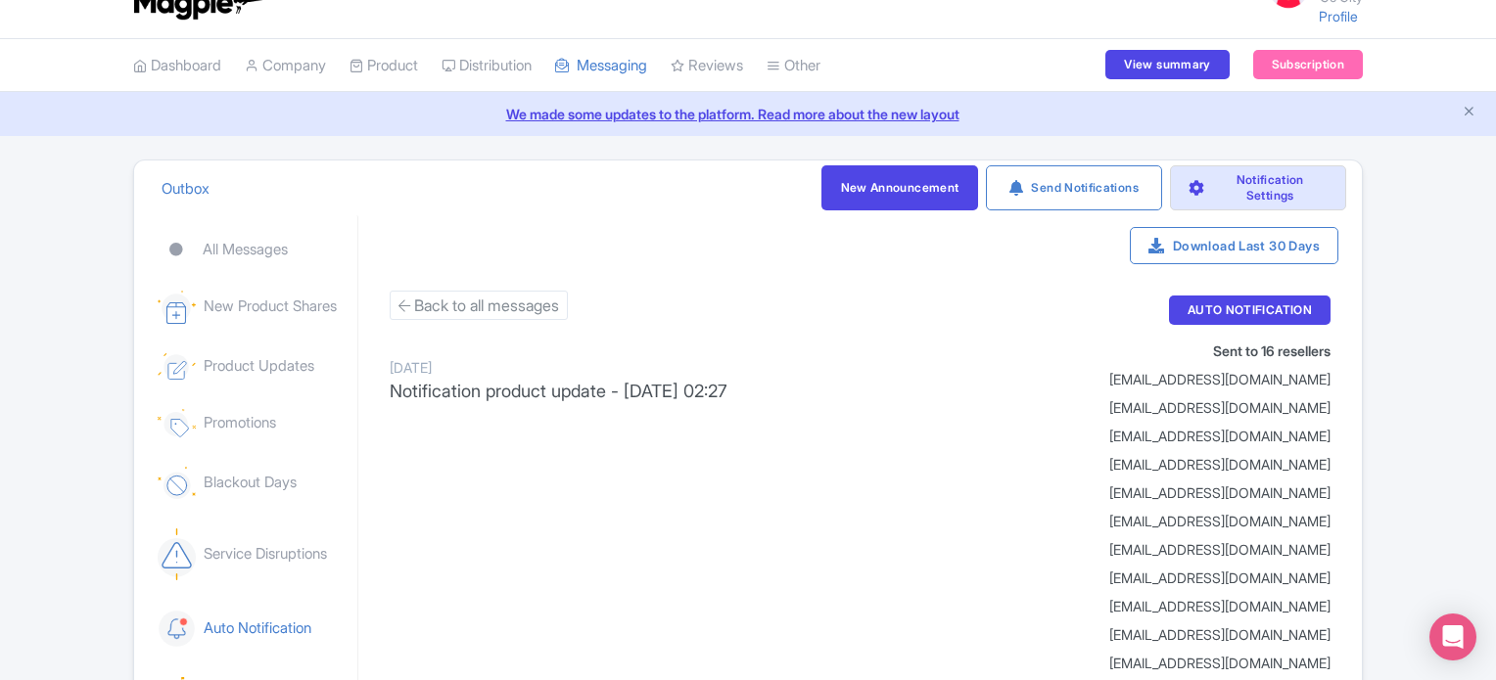
click at [1110, 402] on div "smithmerch2301@gmail.com" at bounding box center [1213, 408] width 235 height 21
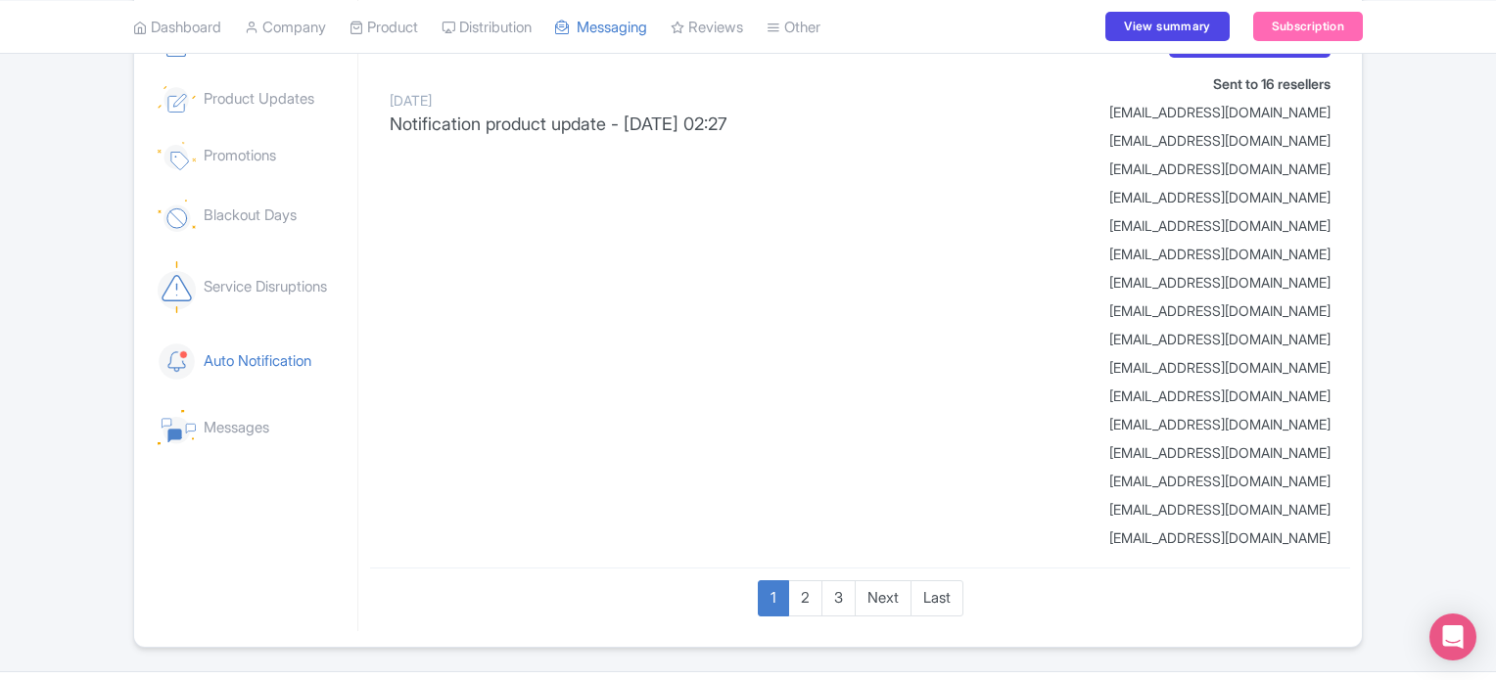
scroll to position [355, 0]
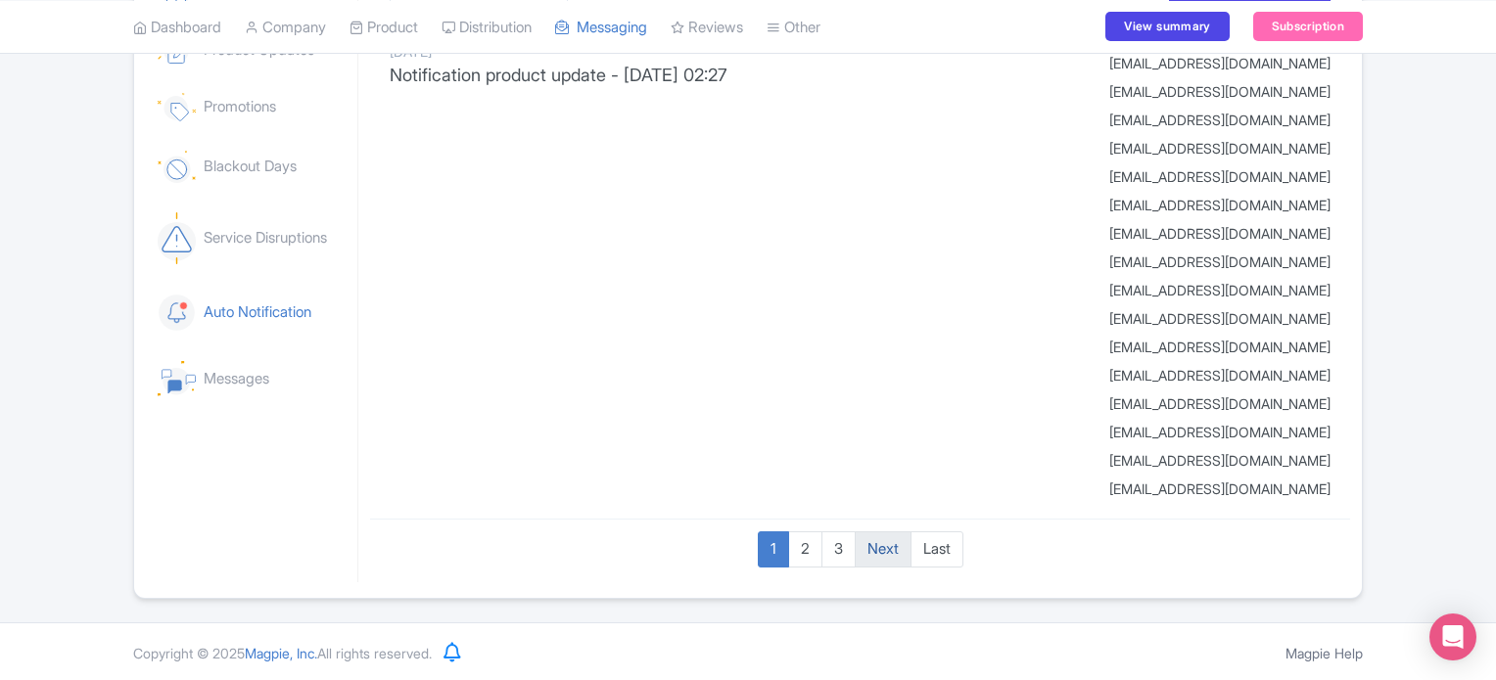
click at [896, 550] on p "Next" at bounding box center [883, 550] width 57 height 36
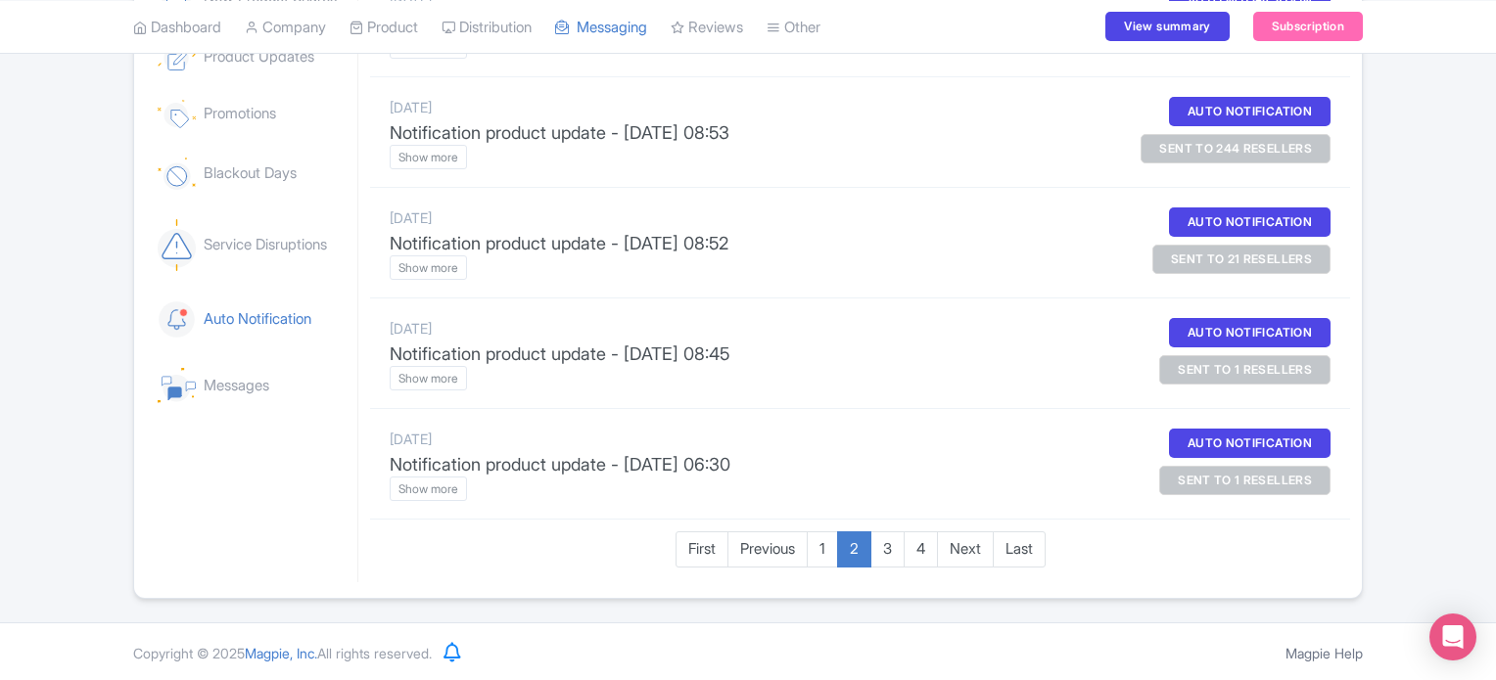
click at [1430, 120] on div "Outbox New Announcement Send Notifications Notification Settings All Messages N…" at bounding box center [748, 224] width 1496 height 749
click at [431, 156] on btn "Show more" at bounding box center [428, 157] width 77 height 24
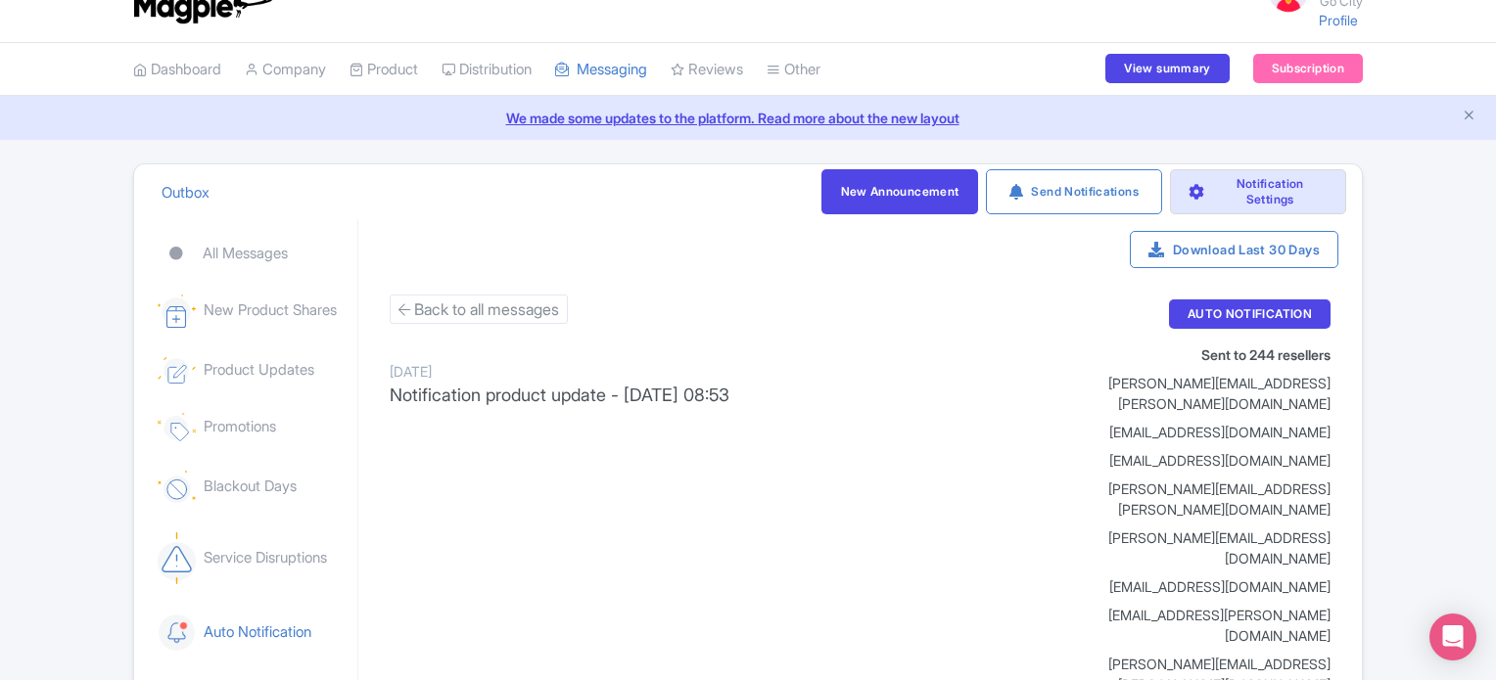
scroll to position [0, 0]
